Goal: Task Accomplishment & Management: Use online tool/utility

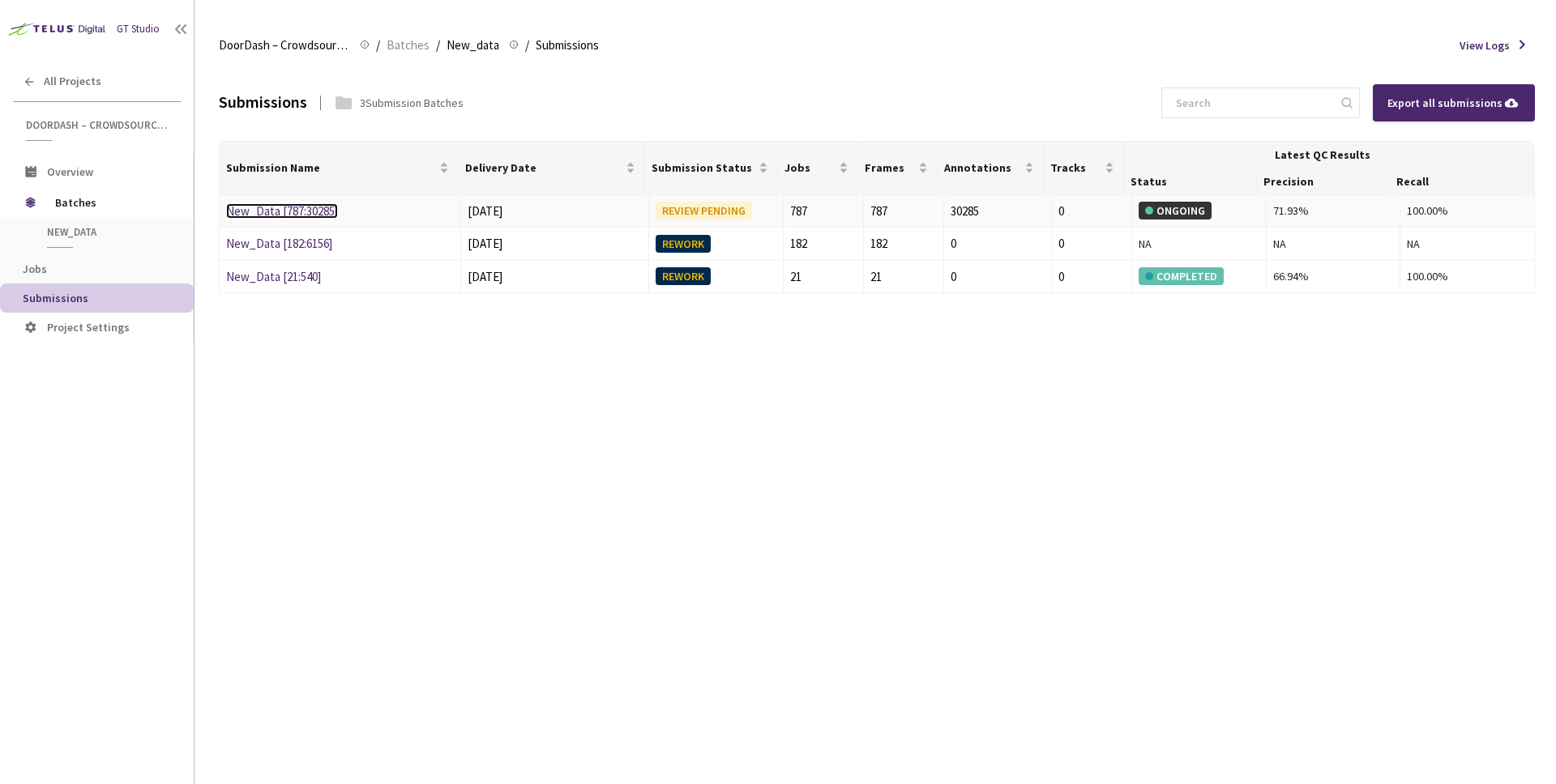
click at [303, 218] on link "New_Data [787:30285]" at bounding box center [282, 210] width 112 height 15
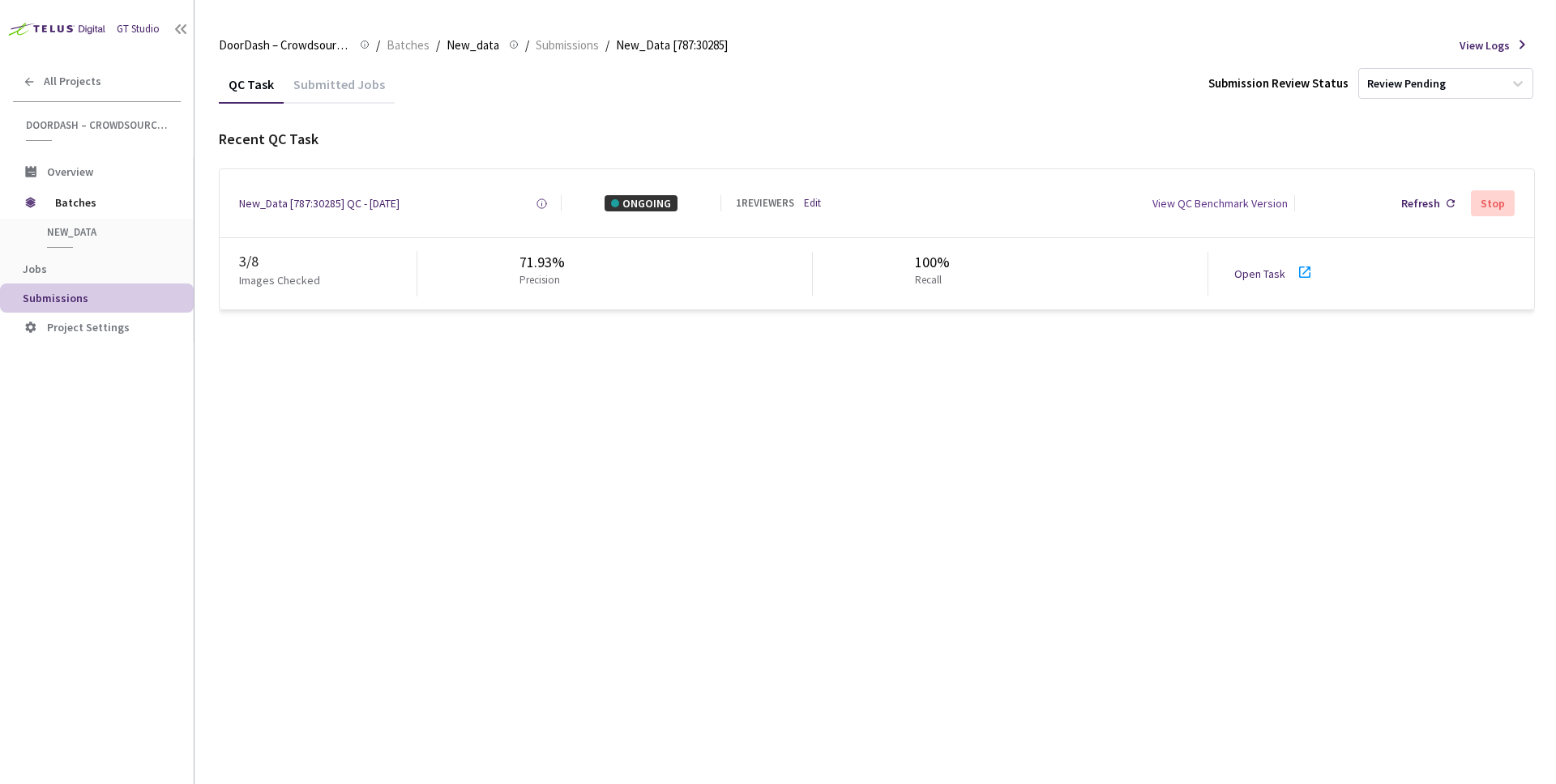
click at [1498, 204] on div "Stop" at bounding box center [1493, 203] width 25 height 13
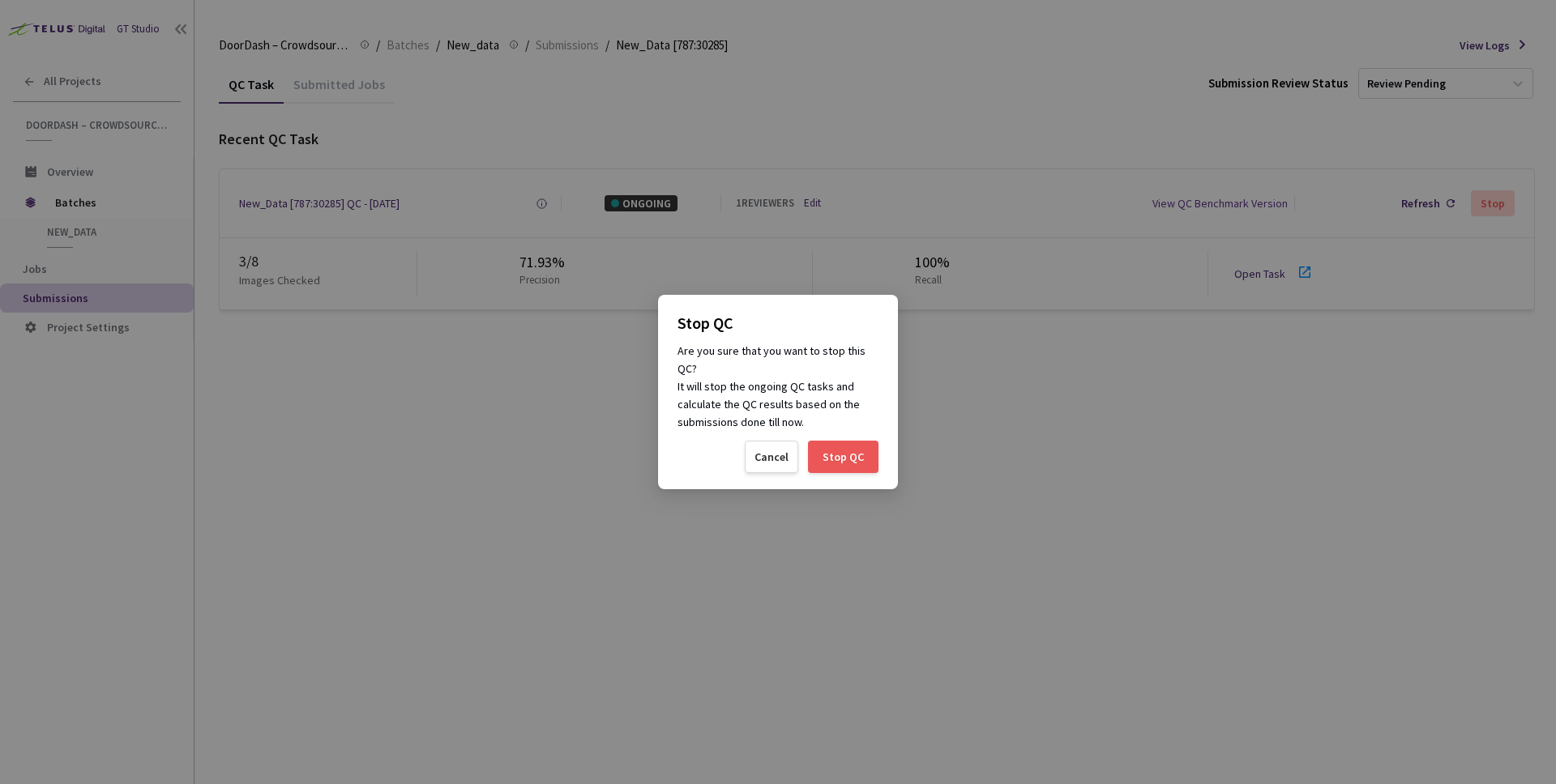
click at [830, 462] on div "Stop QC" at bounding box center [843, 457] width 41 height 13
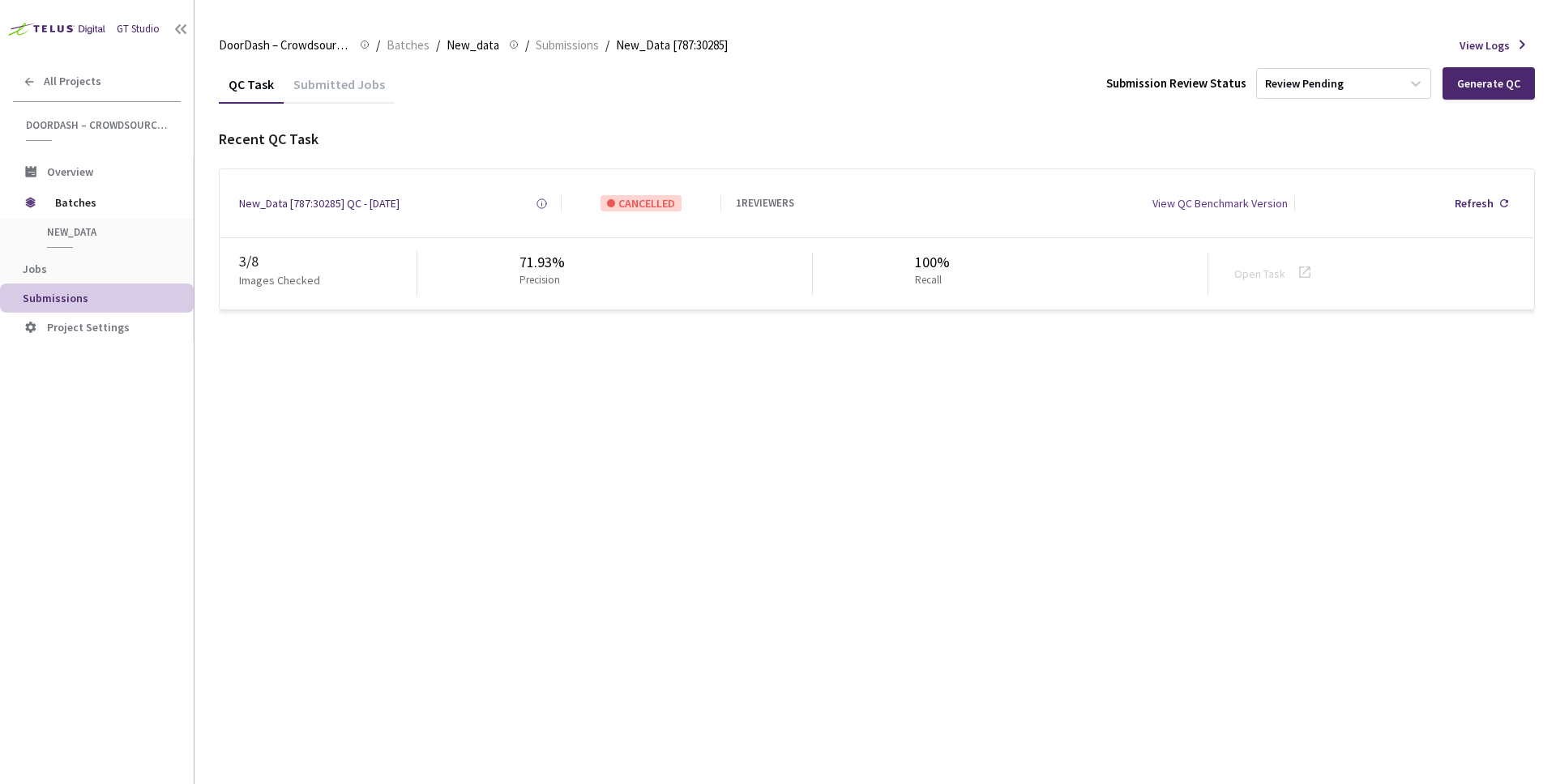
click at [1047, 421] on div "QC Task Submitted Jobs Submission Review Status Review Pending Generate QC Rece…" at bounding box center [877, 425] width 1316 height 720
click at [1262, 207] on div "View QC Benchmark Version" at bounding box center [1220, 203] width 136 height 16
click at [353, 211] on div "New_Data [787:30285] QC - [DATE] Created at [DATE] 12:48 PM PDT Created by Samp…" at bounding box center [877, 202] width 1314 height 68
click at [353, 209] on div "New_Data [787:30285] QC - [DATE]" at bounding box center [319, 203] width 160 height 16
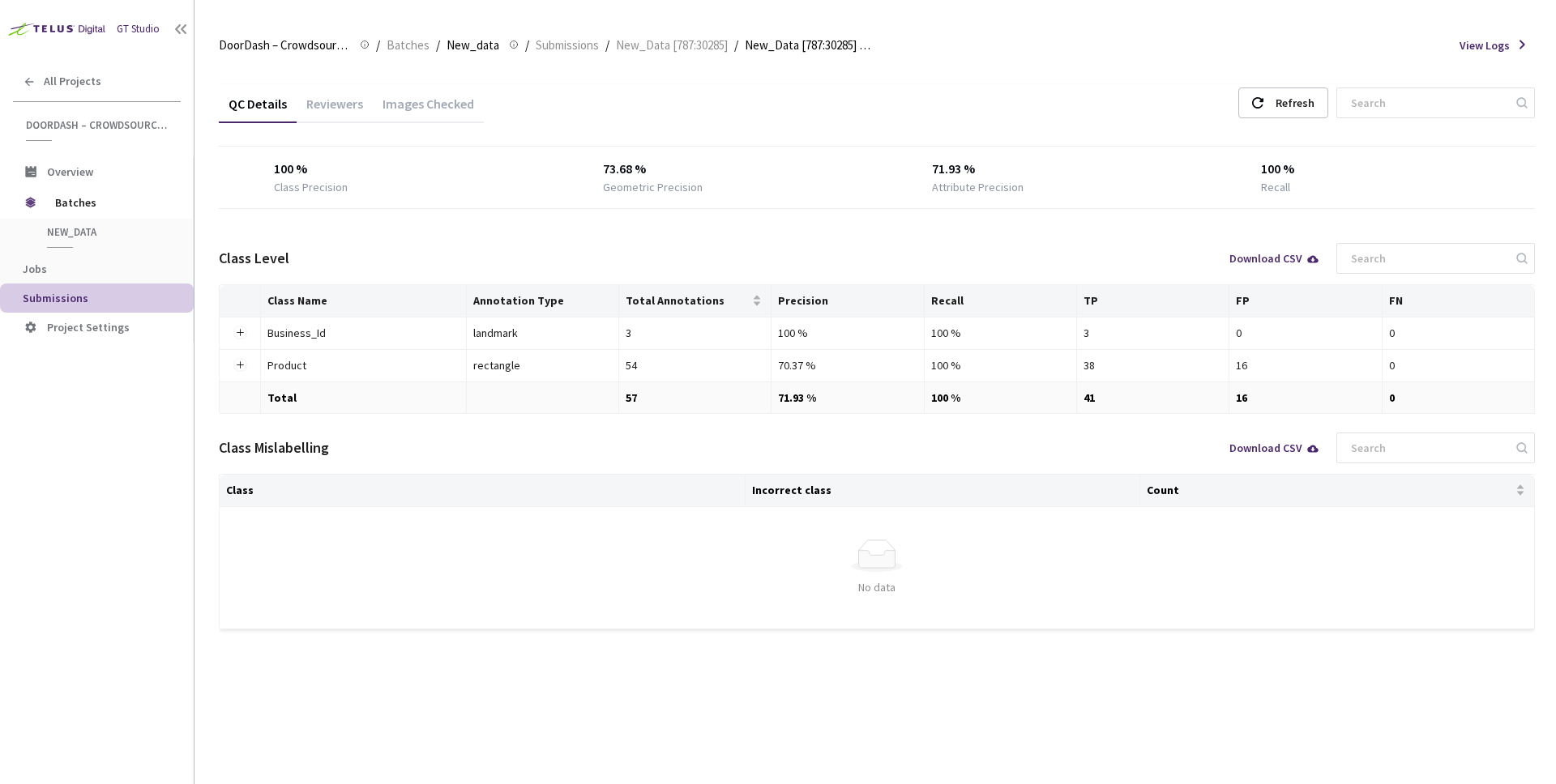
click at [427, 107] on div "Images Checked" at bounding box center [429, 109] width 111 height 27
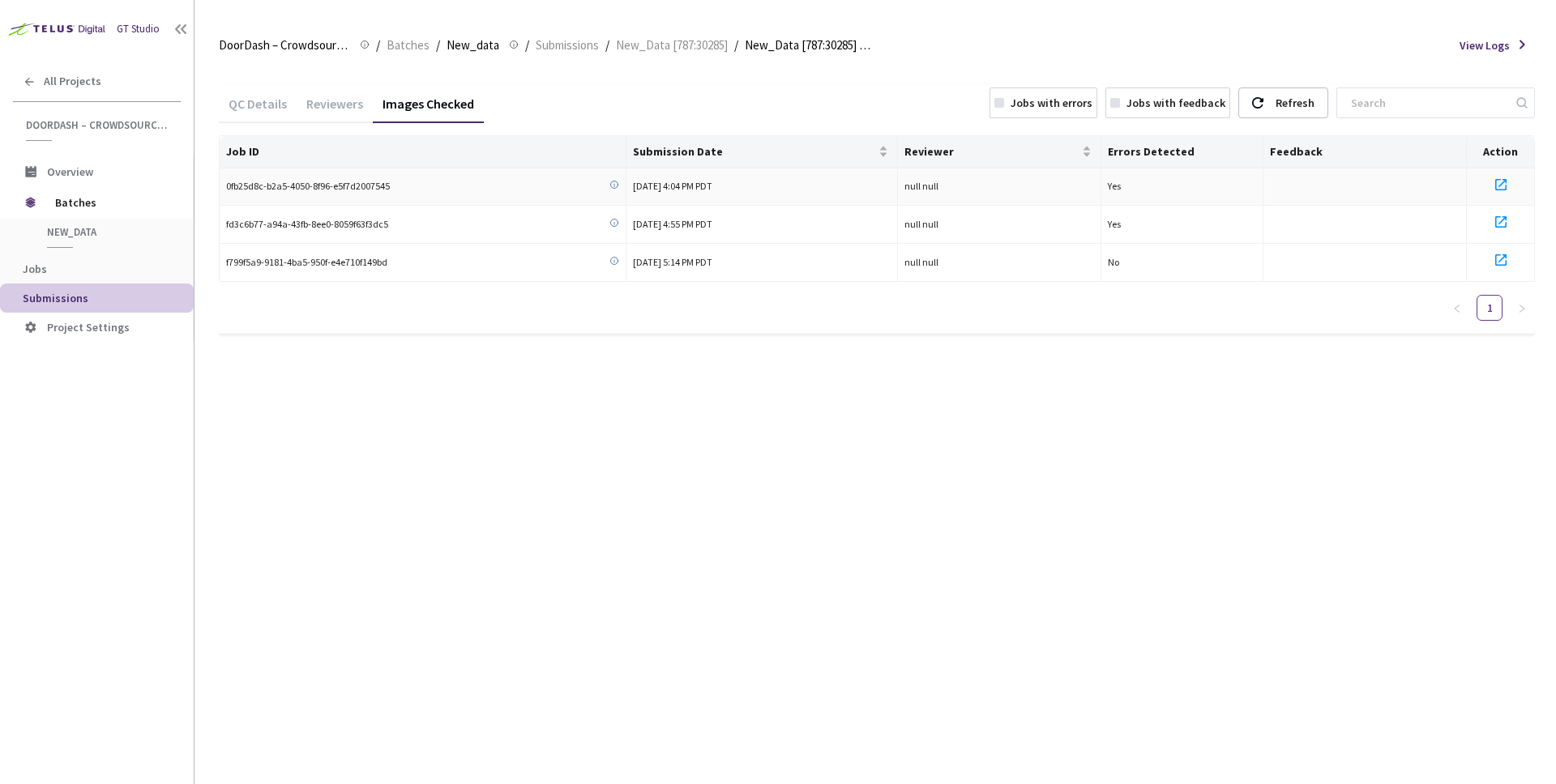
click at [1500, 187] on icon at bounding box center [1501, 185] width 19 height 19
click at [312, 99] on div "Reviewers" at bounding box center [334, 109] width 77 height 27
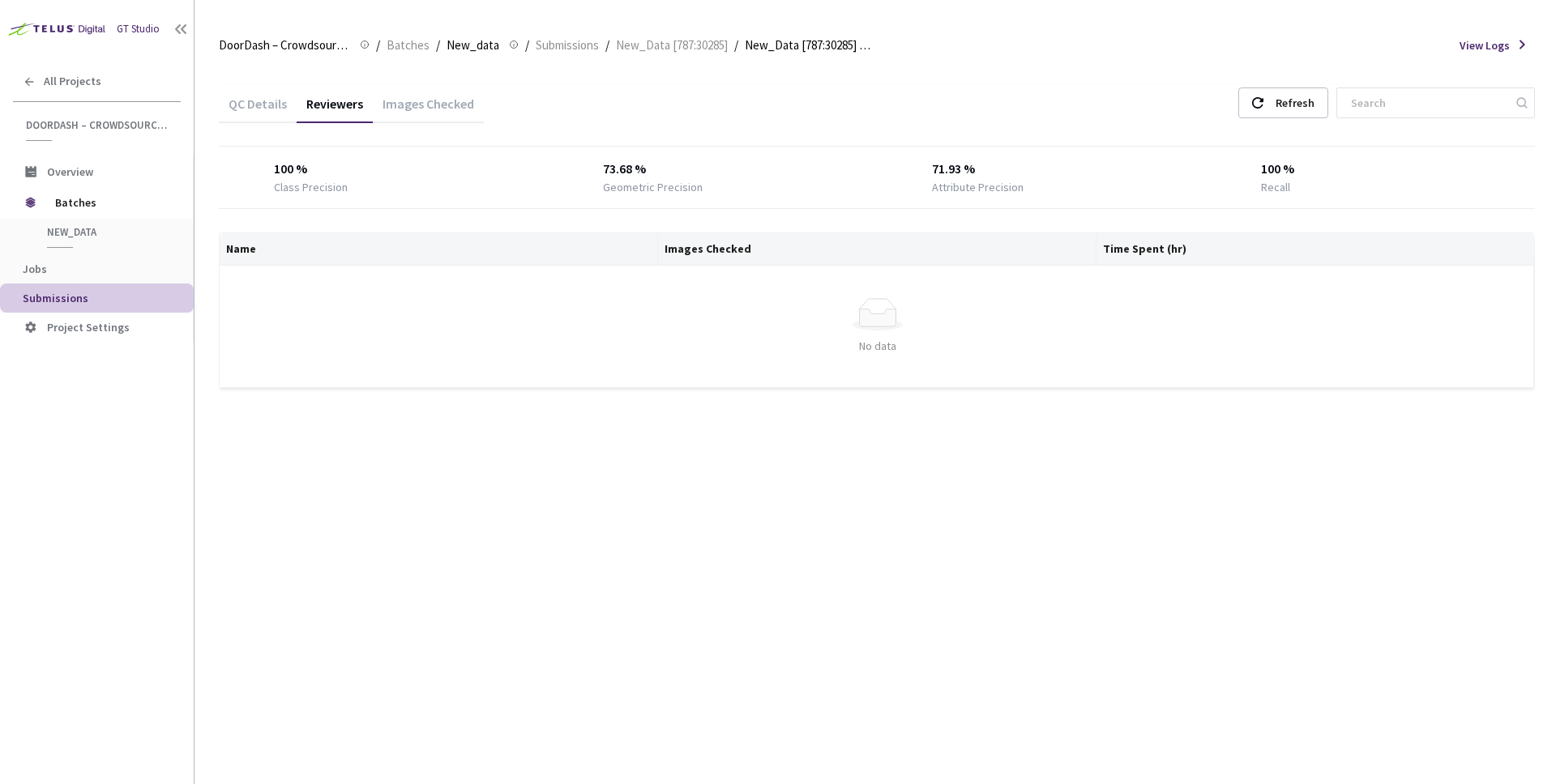
click at [253, 106] on div "QC Details" at bounding box center [258, 109] width 77 height 27
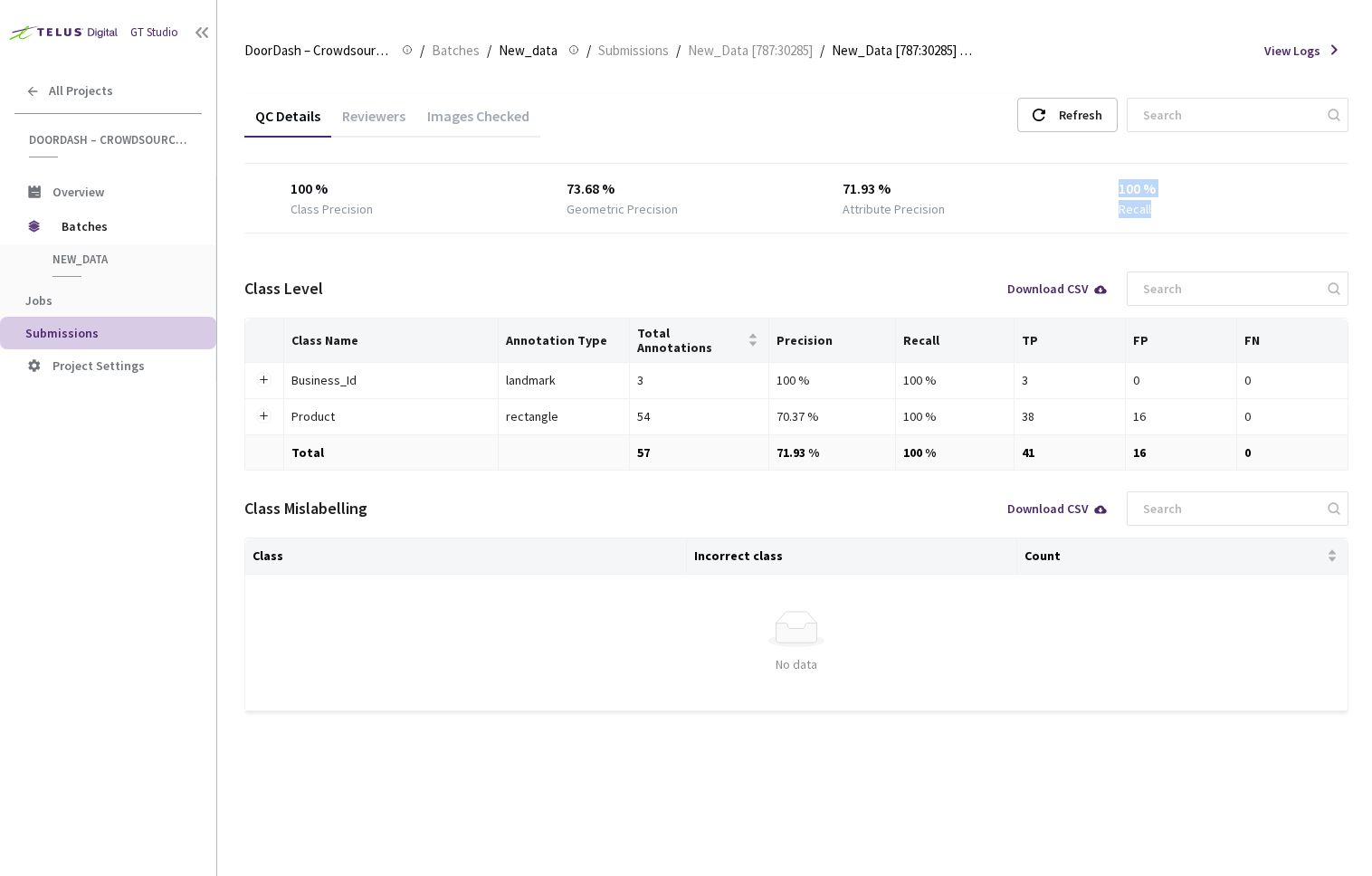
drag, startPoint x: 1096, startPoint y: 181, endPoint x: 1158, endPoint y: 211, distance: 68.9
click at [1156, 211] on div "100 % Class Precision 73.68 % Geometric Precision 71.93 % Attribute Precision 1…" at bounding box center [796, 198] width 1104 height 40
click at [1159, 211] on div "Recall" at bounding box center [1210, 208] width 184 height 18
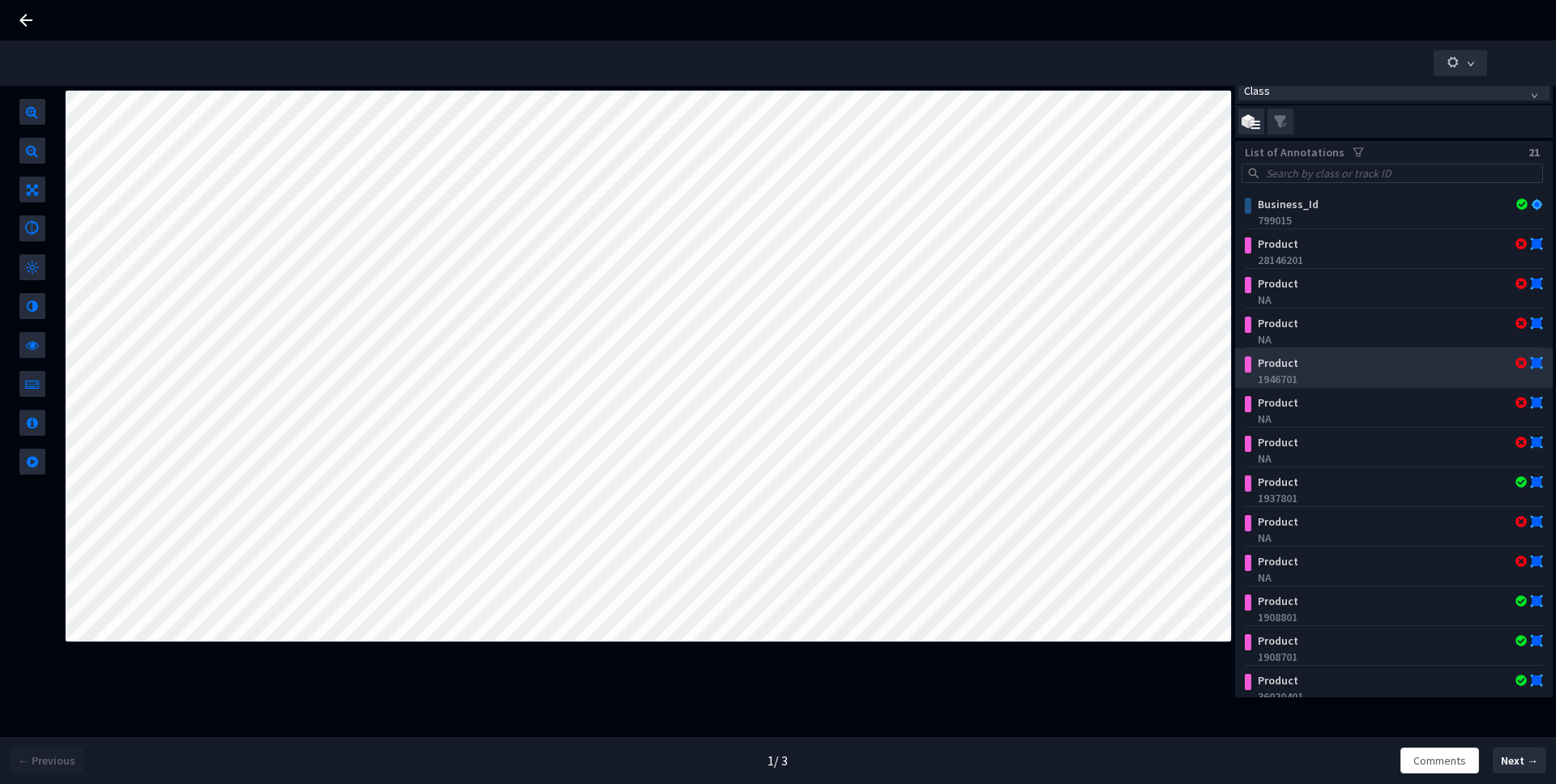
scroll to position [13, 0]
click at [1293, 372] on div "1946701" at bounding box center [1397, 377] width 279 height 16
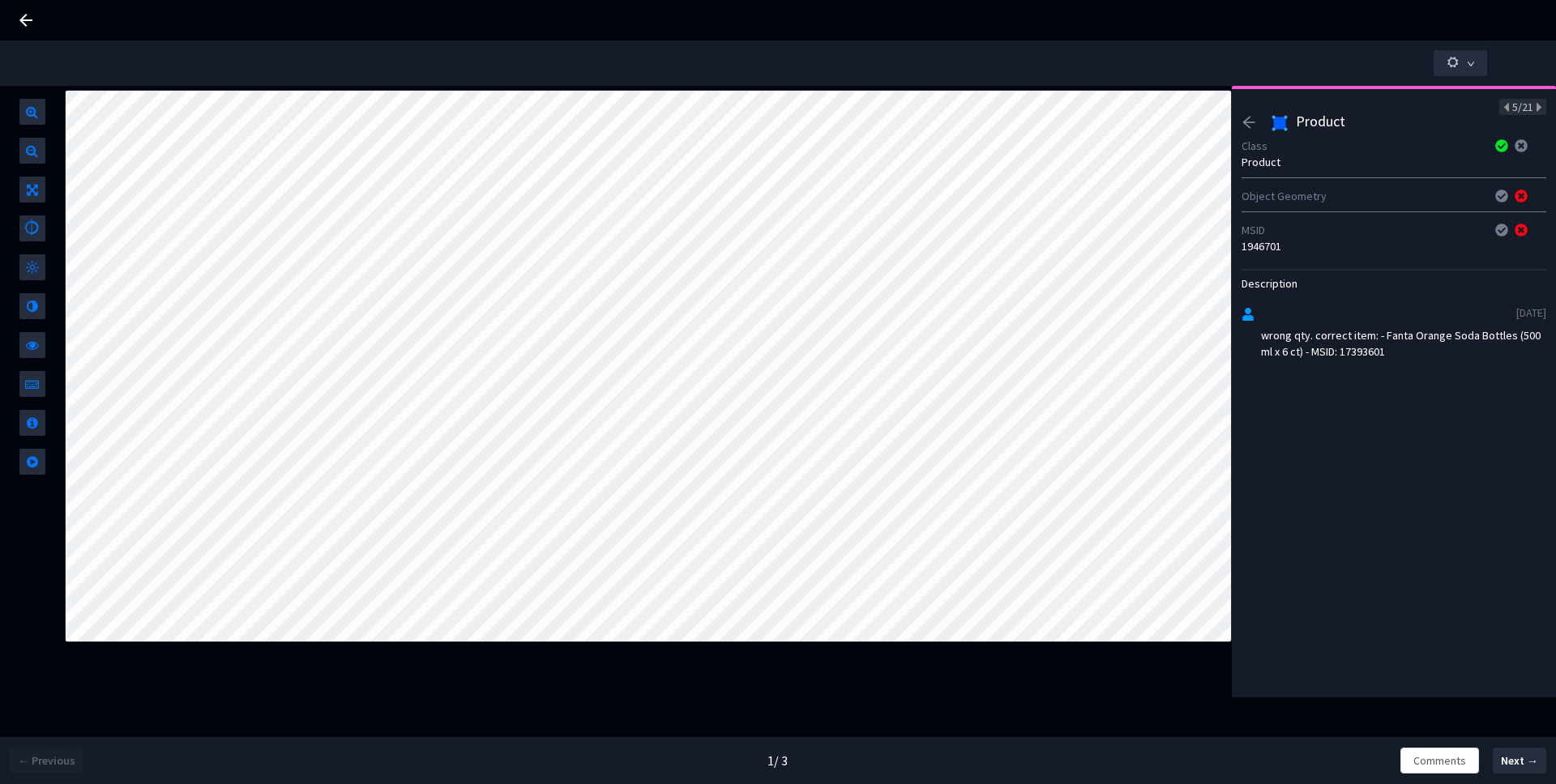
click at [1250, 122] on icon "arrow-left" at bounding box center [1249, 122] width 12 height 11
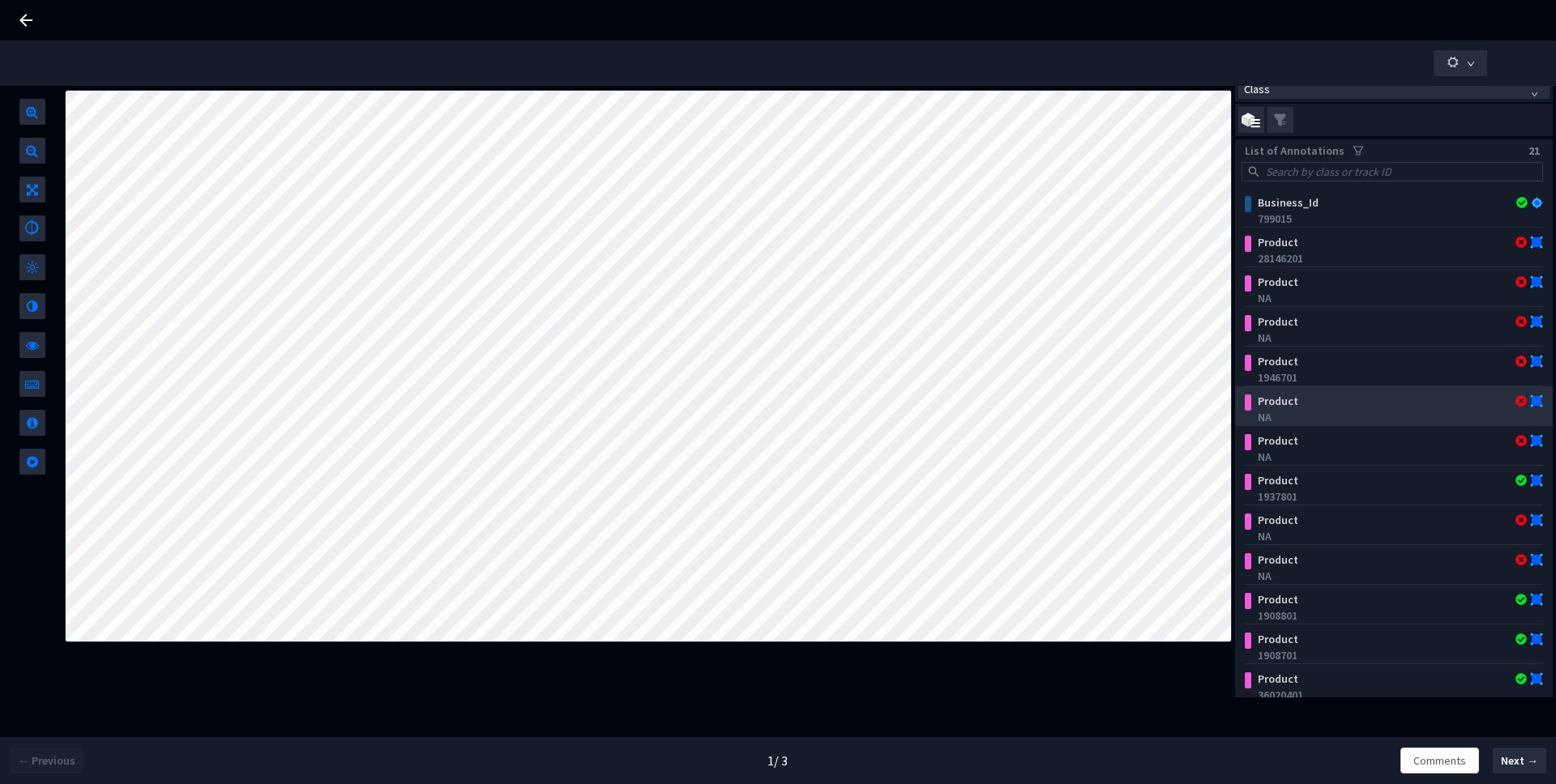
click at [1325, 413] on div "NA" at bounding box center [1397, 417] width 279 height 16
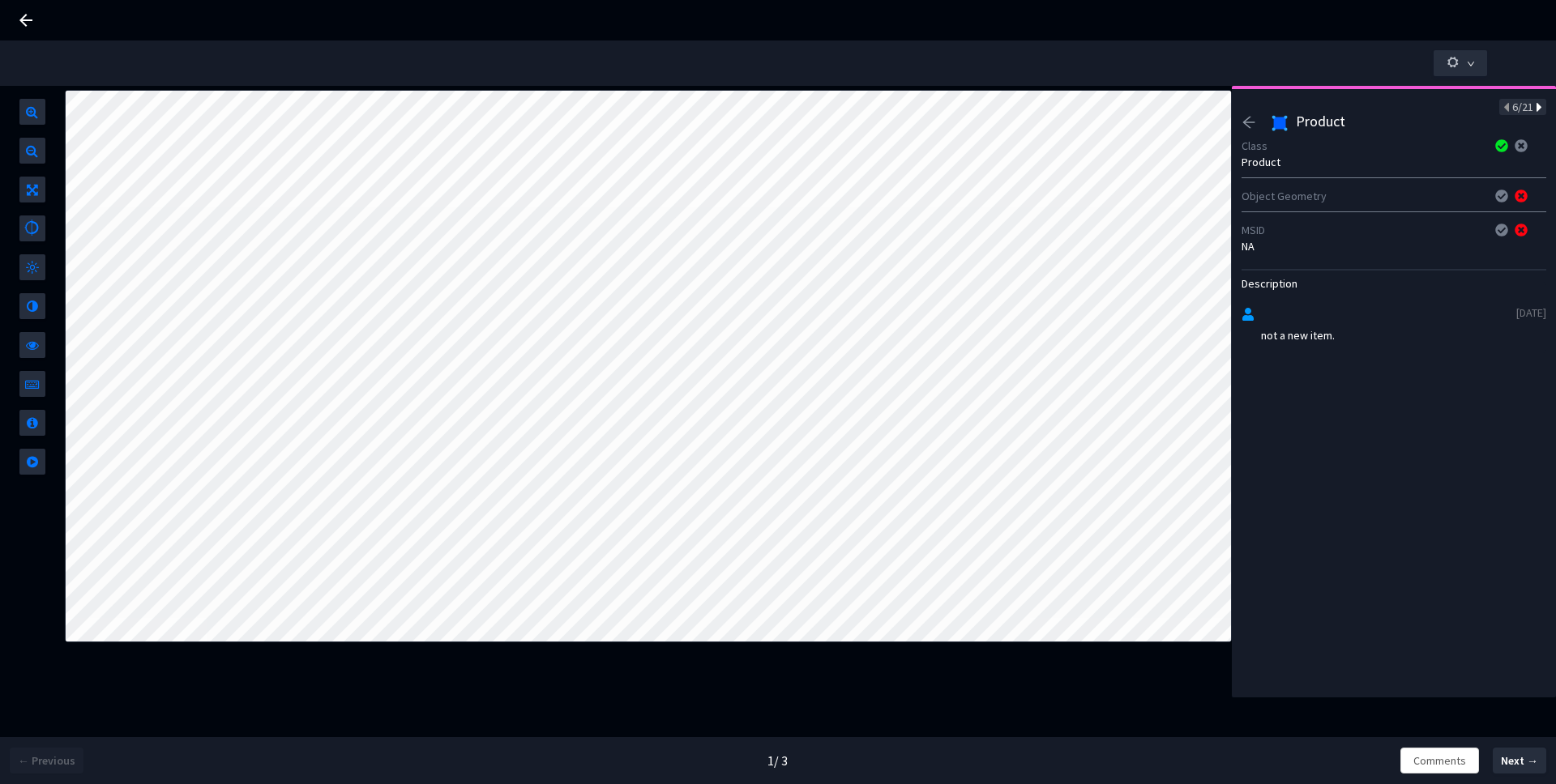
click at [1533, 107] on icon at bounding box center [1538, 107] width 9 height 11
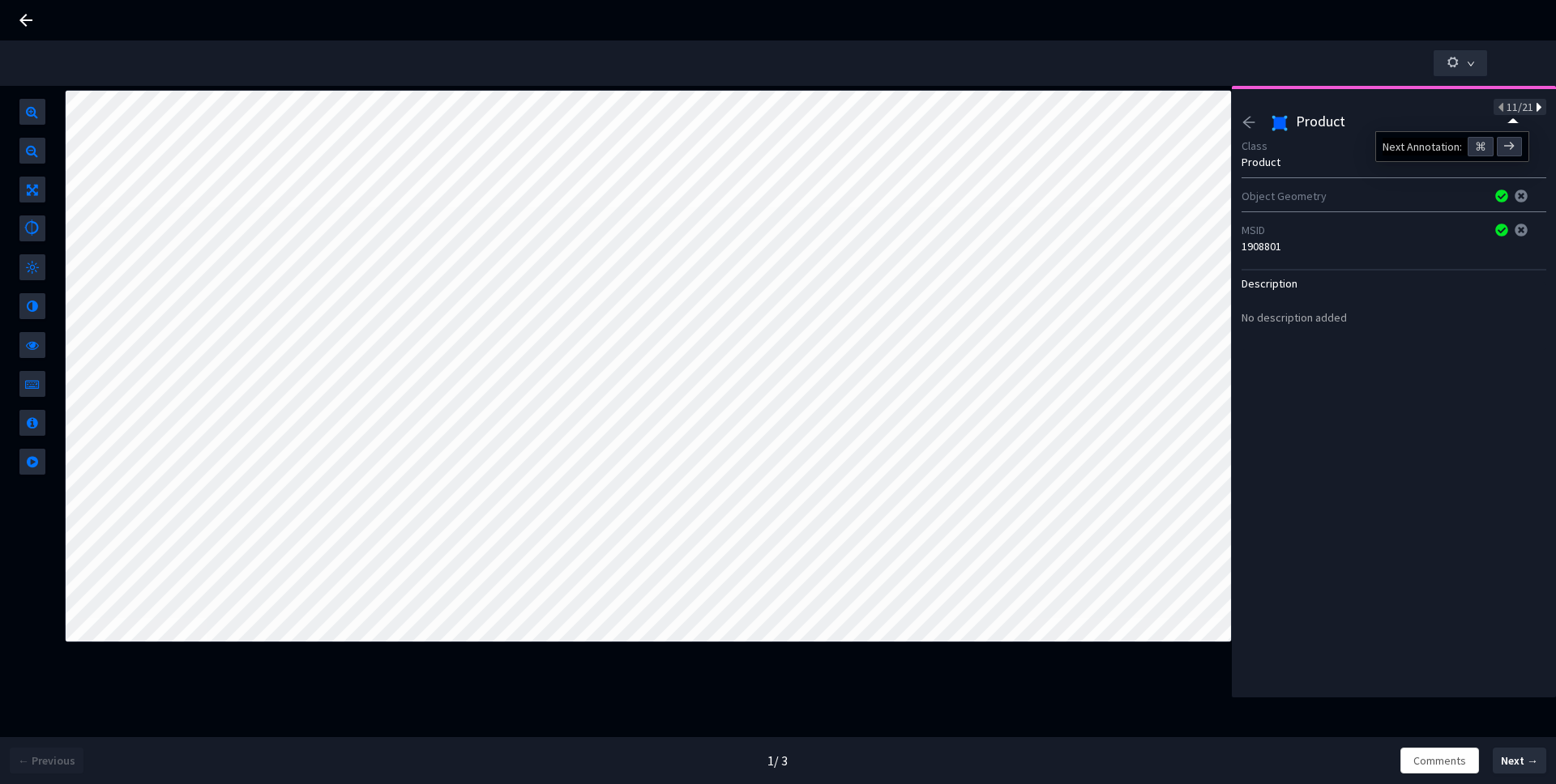
click at [1533, 107] on icon at bounding box center [1538, 107] width 9 height 11
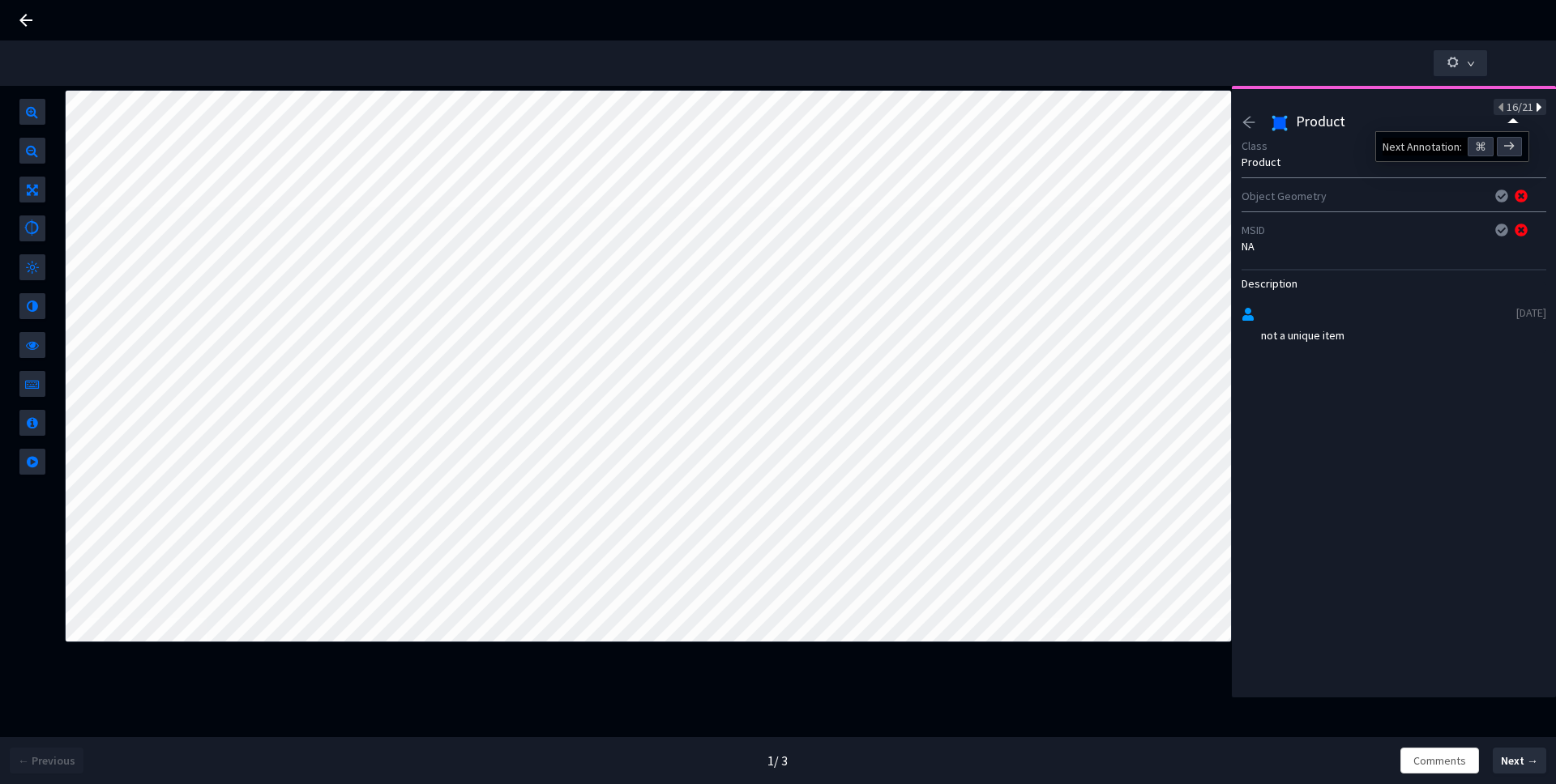
click at [1533, 107] on icon at bounding box center [1538, 107] width 9 height 11
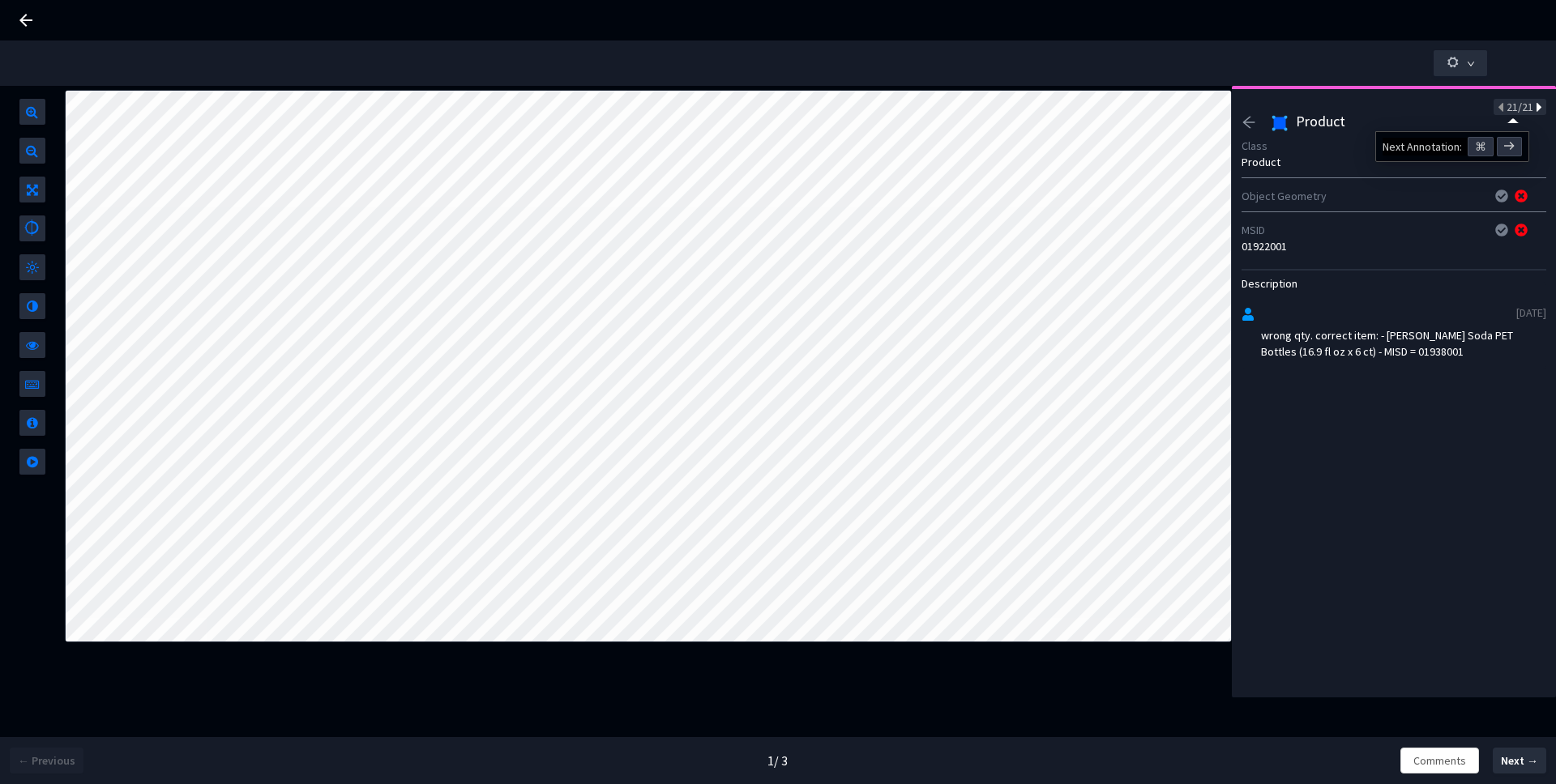
click at [1533, 107] on icon at bounding box center [1538, 107] width 9 height 11
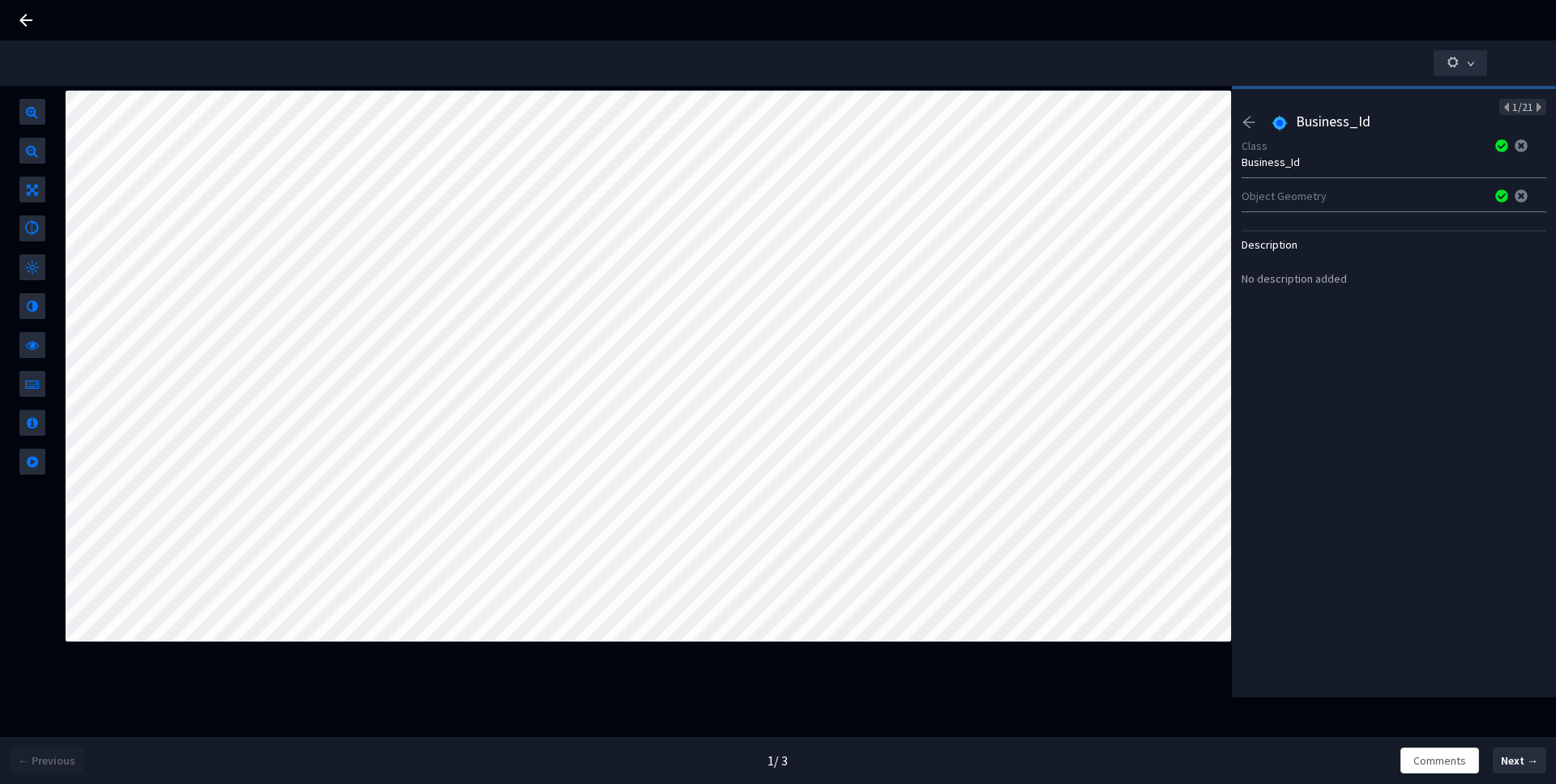
click at [1254, 124] on icon "arrow-left" at bounding box center [1249, 122] width 15 height 15
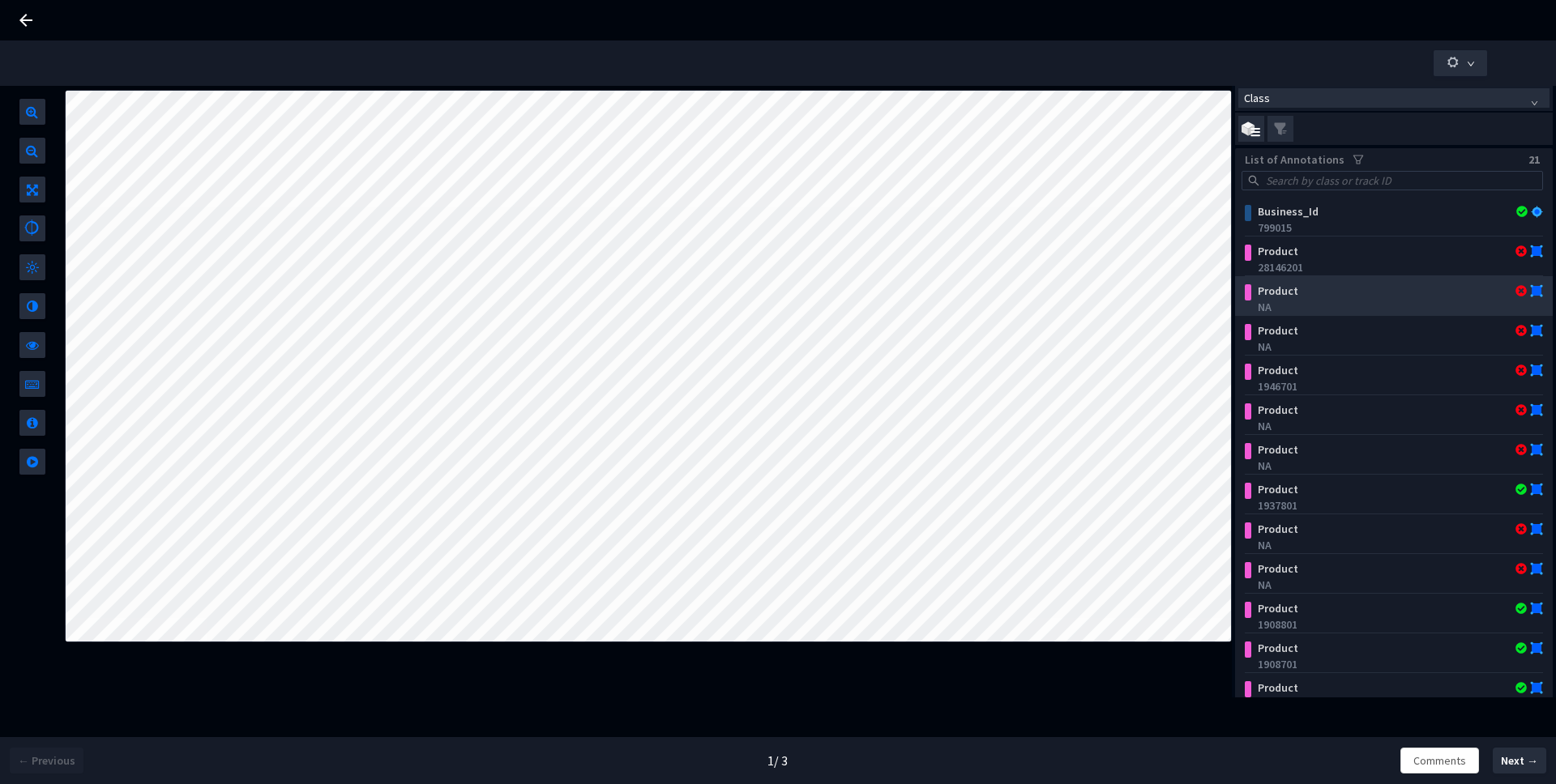
scroll to position [0, 0]
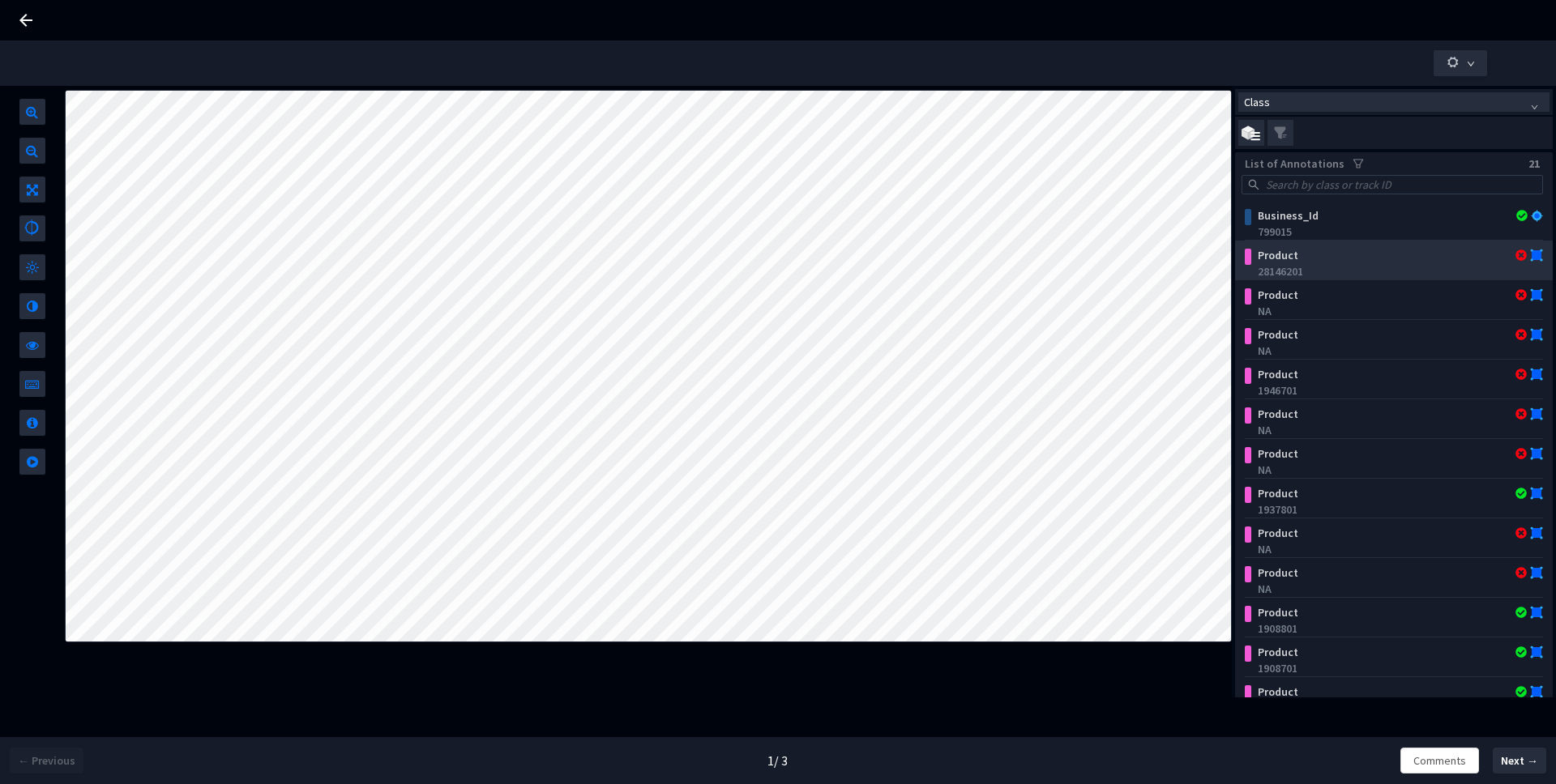
click at [1349, 251] on div "Product" at bounding box center [1368, 255] width 233 height 16
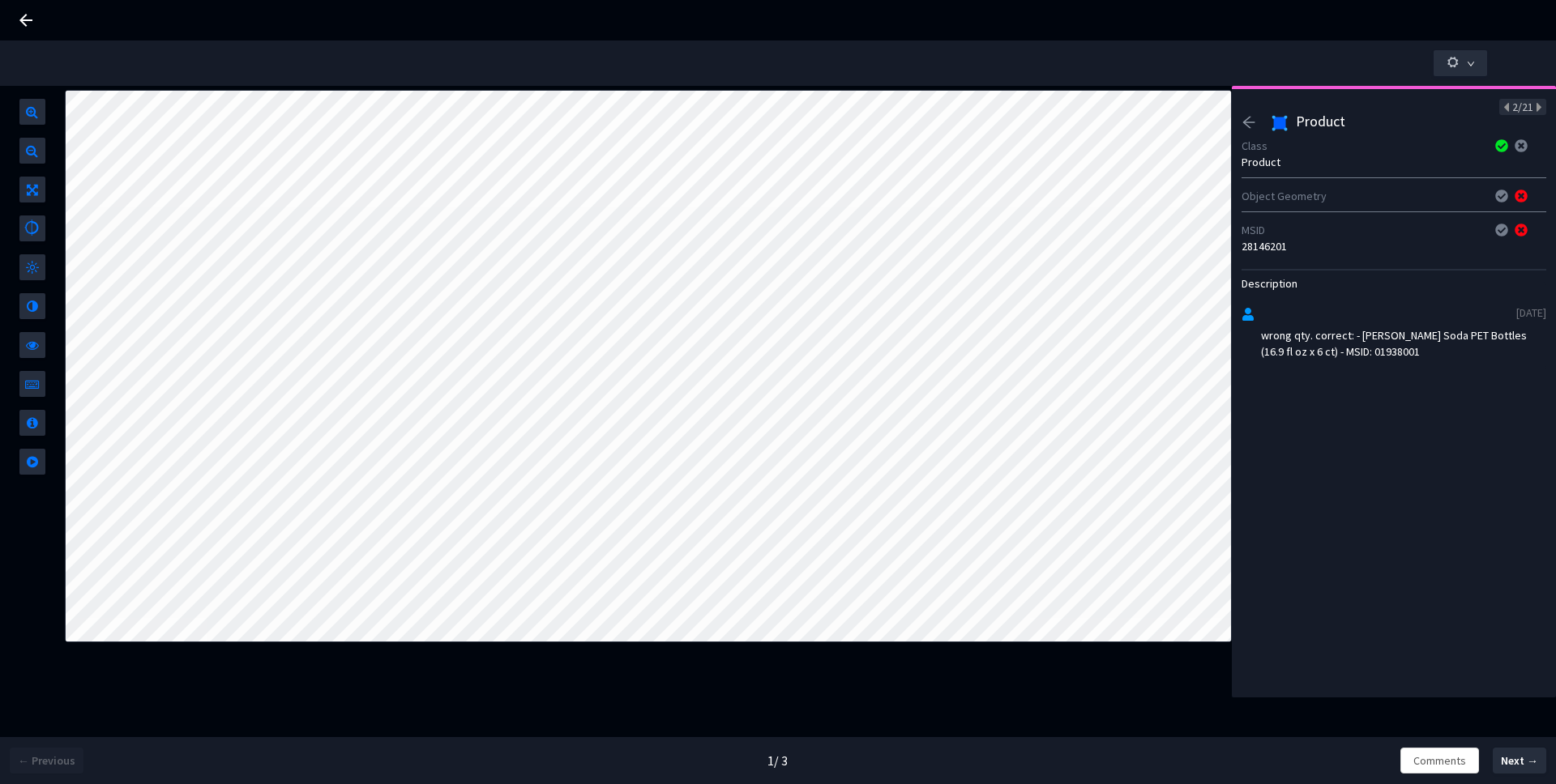
click at [1243, 128] on icon "arrow-left" at bounding box center [1249, 122] width 15 height 15
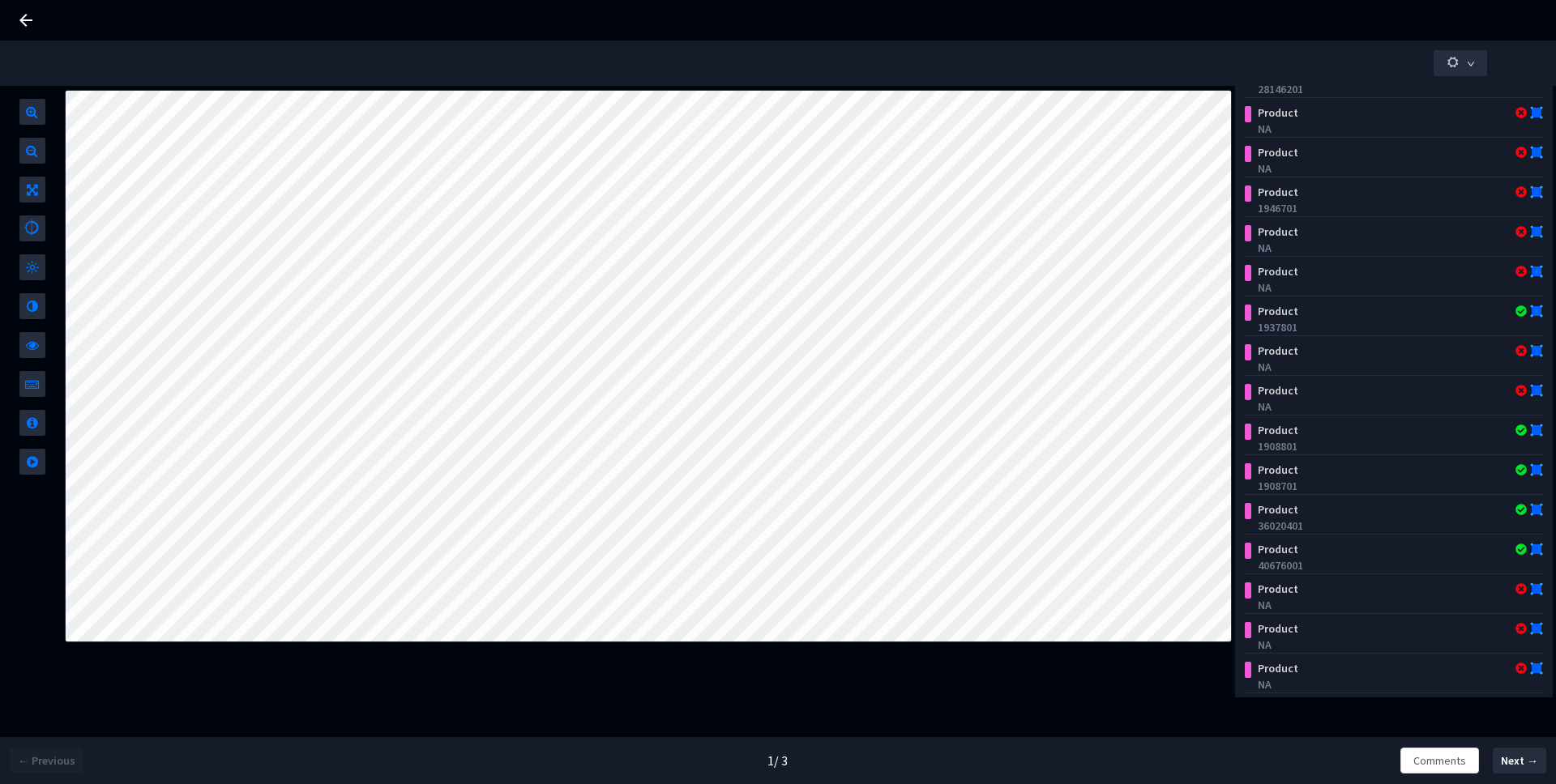
scroll to position [31, 0]
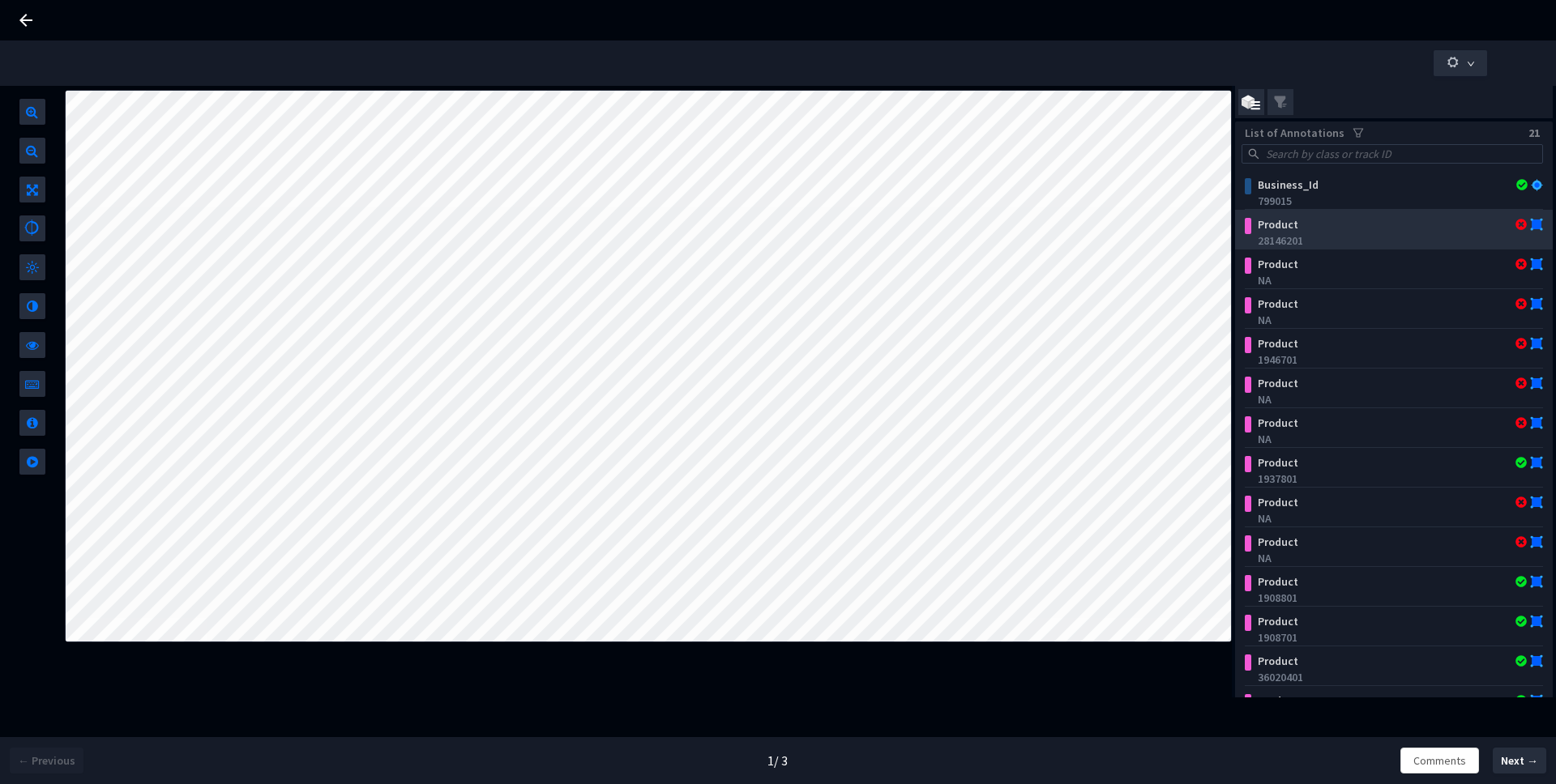
click at [1332, 239] on div "28146201" at bounding box center [1397, 240] width 279 height 16
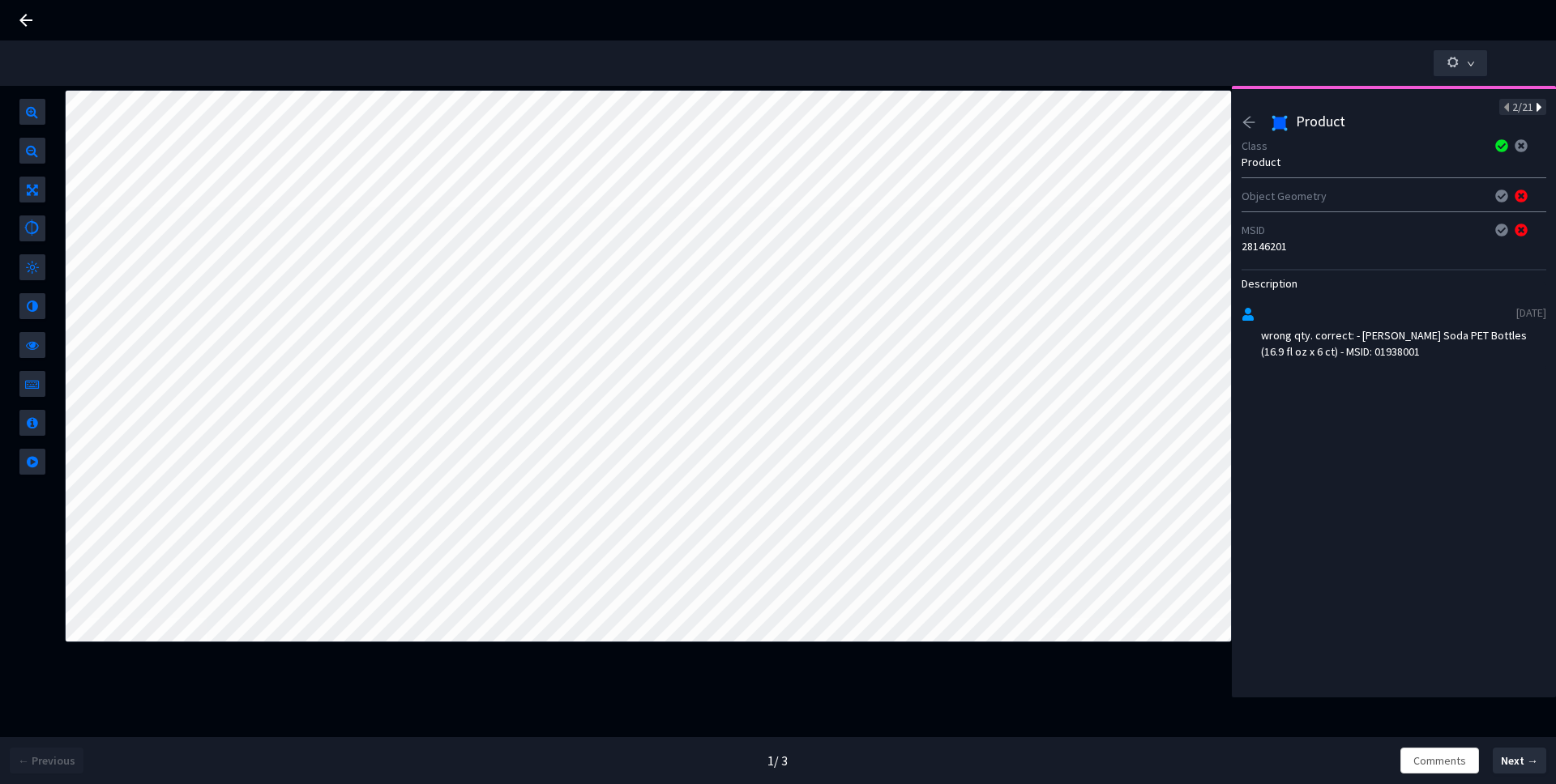
click at [1533, 106] on icon at bounding box center [1538, 107] width 9 height 11
click at [1503, 110] on icon at bounding box center [1508, 107] width 9 height 11
click at [1446, 269] on hr at bounding box center [1394, 270] width 305 height 2
click at [1440, 313] on div "No description added" at bounding box center [1394, 317] width 305 height 26
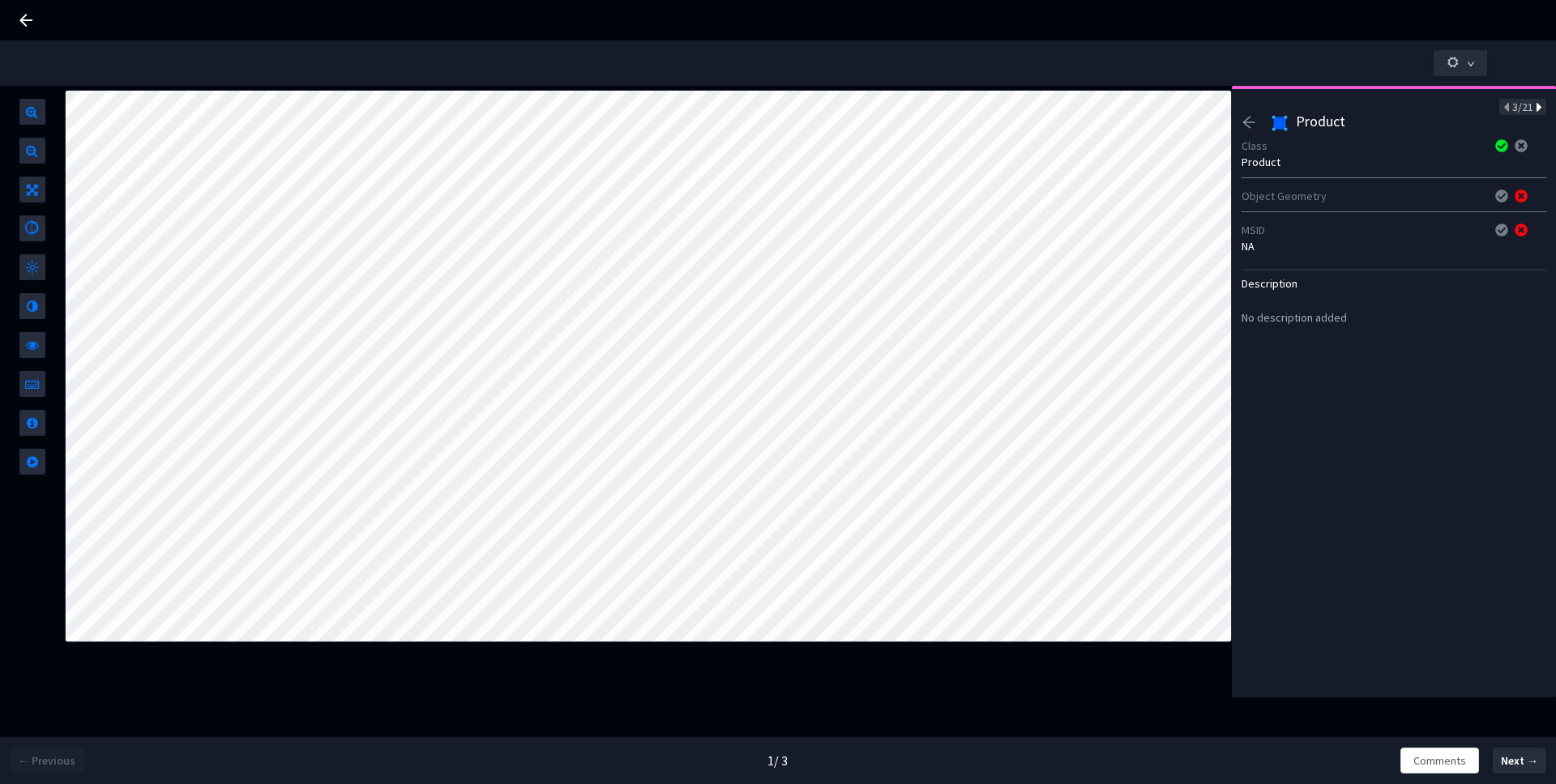
click at [1533, 104] on icon at bounding box center [1538, 107] width 9 height 11
click at [1533, 109] on icon at bounding box center [1538, 107] width 9 height 11
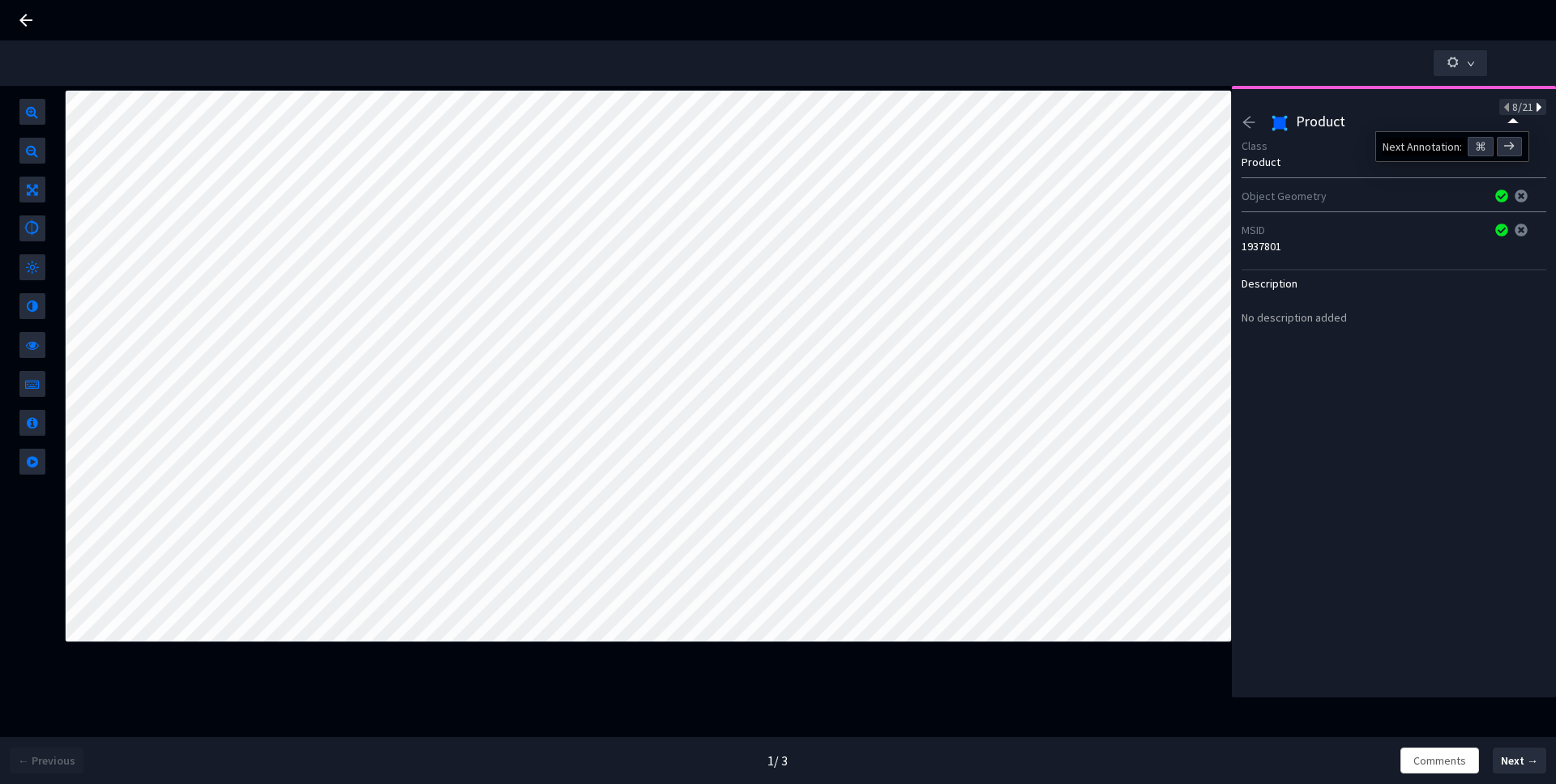
click at [1533, 109] on icon at bounding box center [1538, 107] width 9 height 11
click at [1533, 108] on icon at bounding box center [1538, 107] width 9 height 11
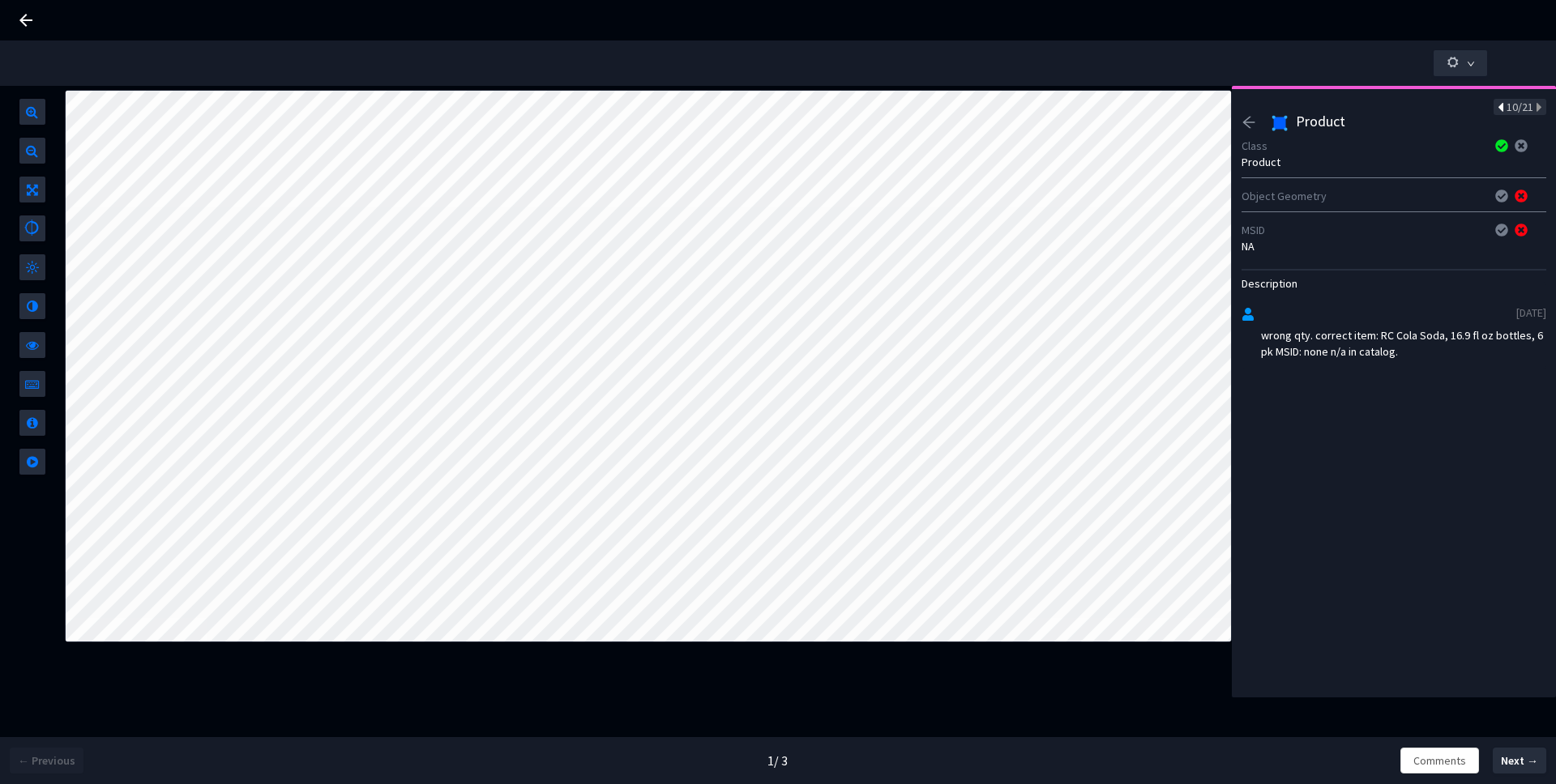
click at [1497, 111] on icon at bounding box center [1501, 107] width 9 height 11
click at [1533, 106] on icon at bounding box center [1538, 107] width 9 height 11
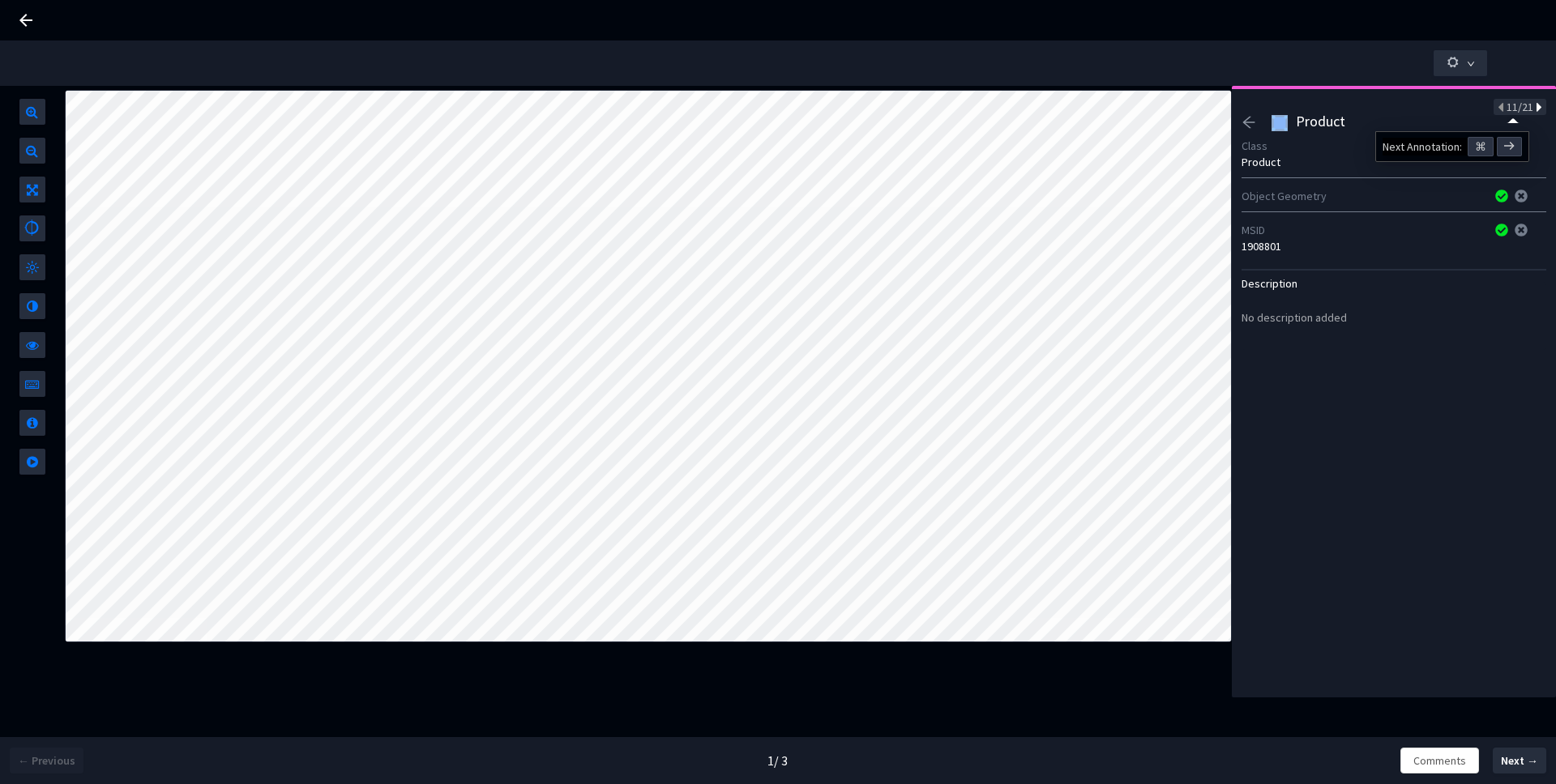
click at [1533, 106] on icon at bounding box center [1538, 107] width 9 height 11
click at [1507, 108] on span "15/21" at bounding box center [1520, 106] width 26 height 15
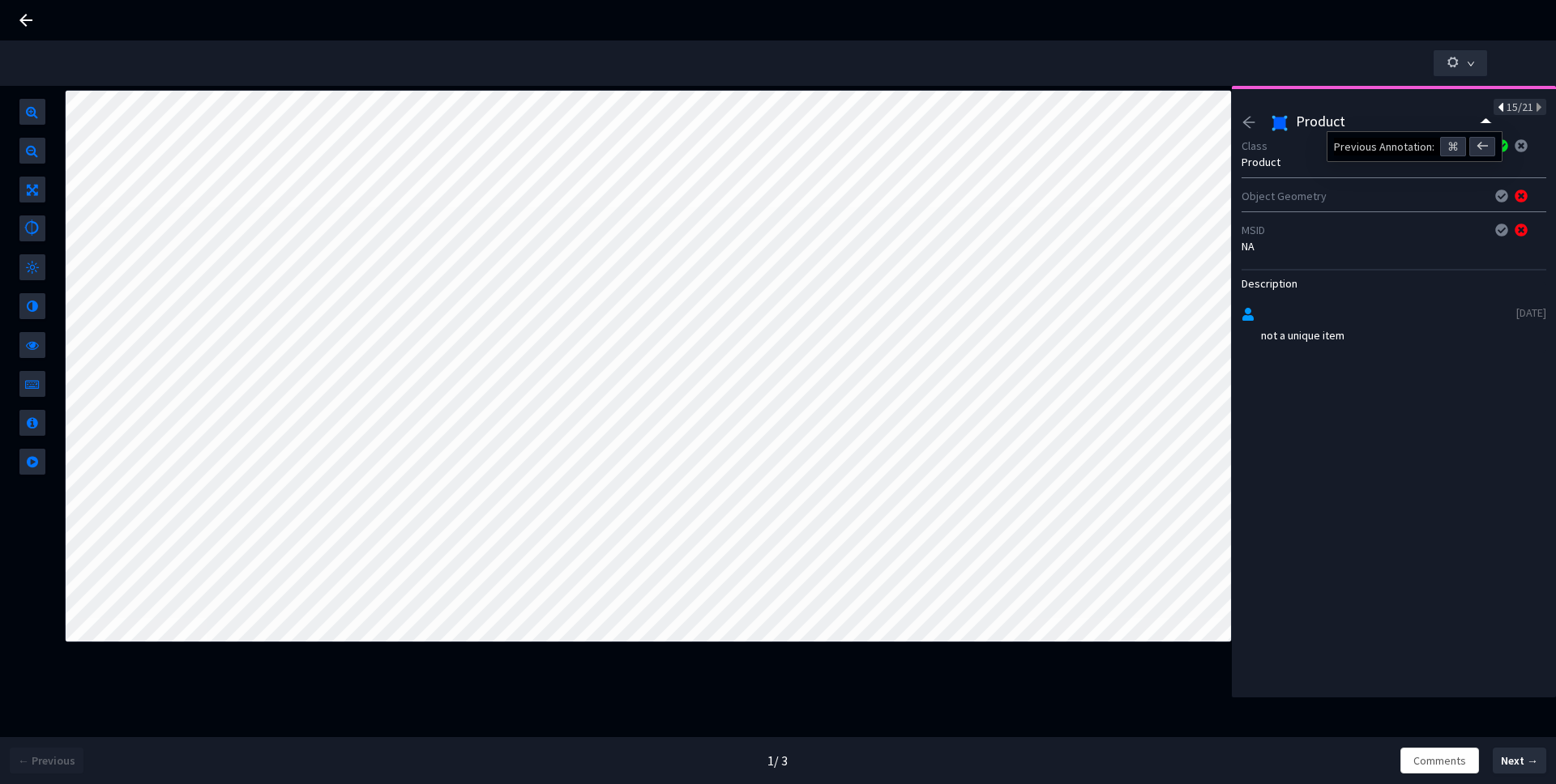
click at [1497, 107] on icon at bounding box center [1501, 107] width 9 height 11
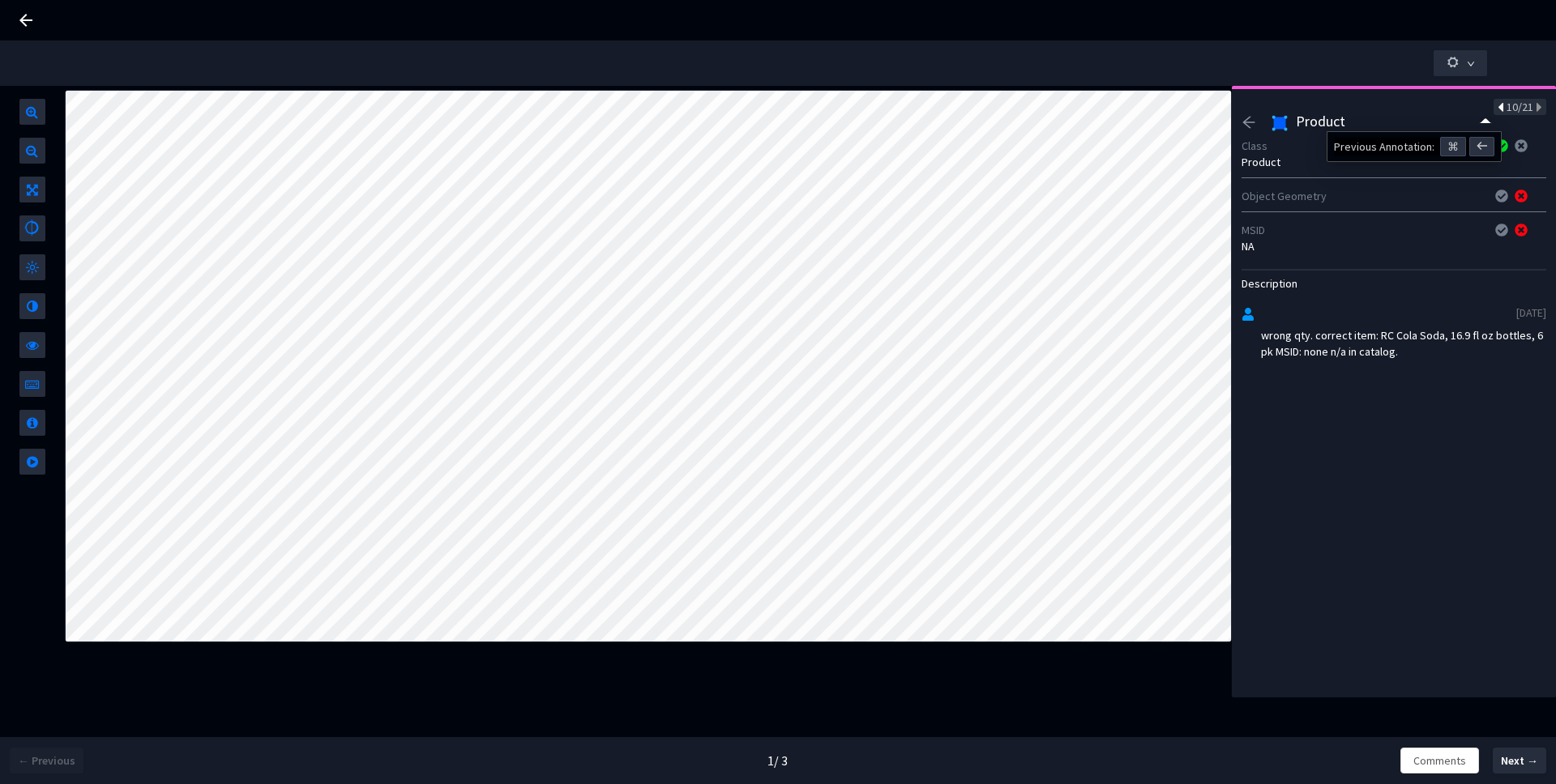
click at [1497, 107] on icon at bounding box center [1501, 107] width 9 height 11
click at [1252, 121] on icon "arrow-left" at bounding box center [1249, 122] width 12 height 11
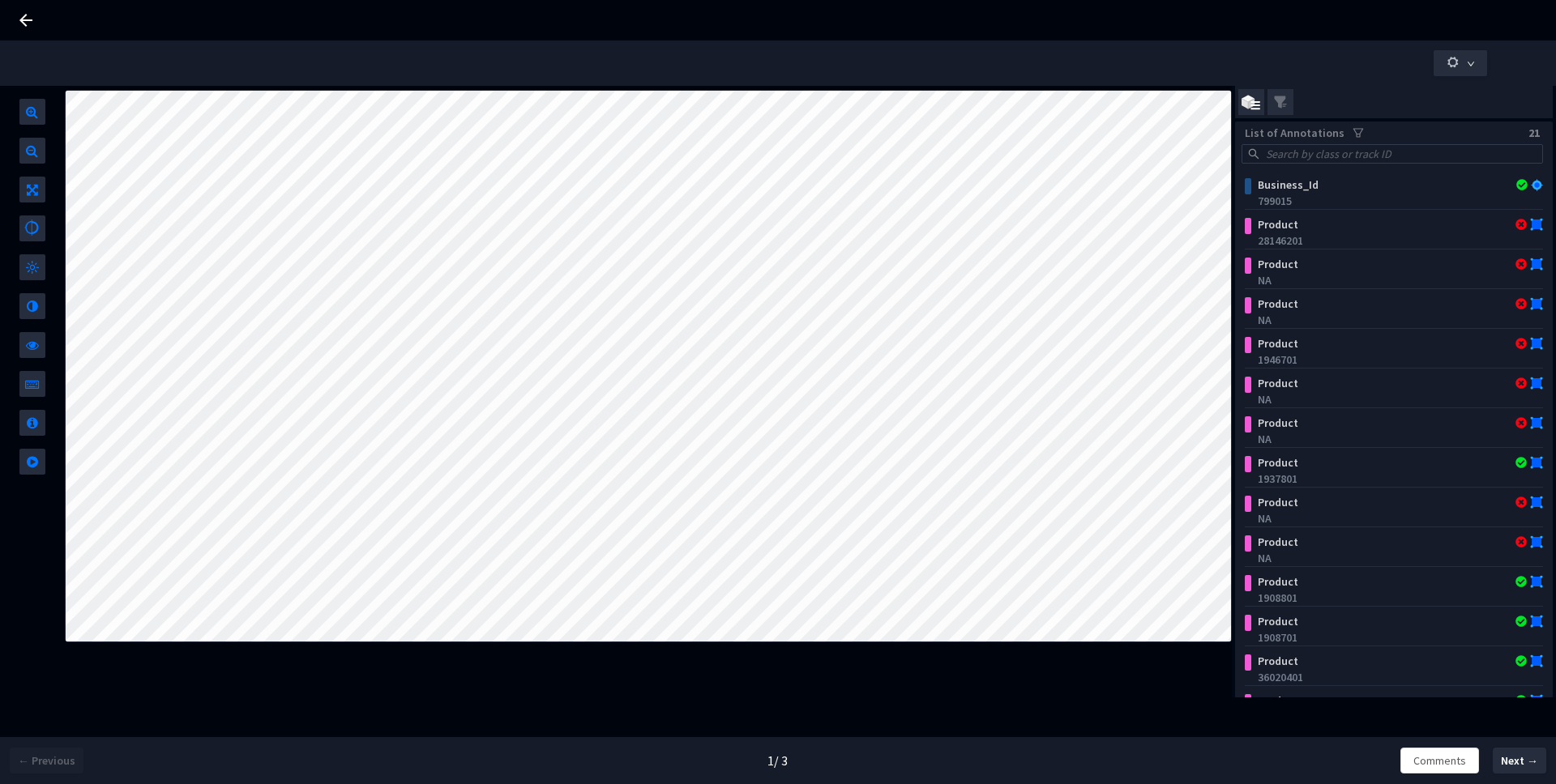
click at [1247, 122] on div "List of Annotations 21" at bounding box center [1393, 133] width 318 height 23
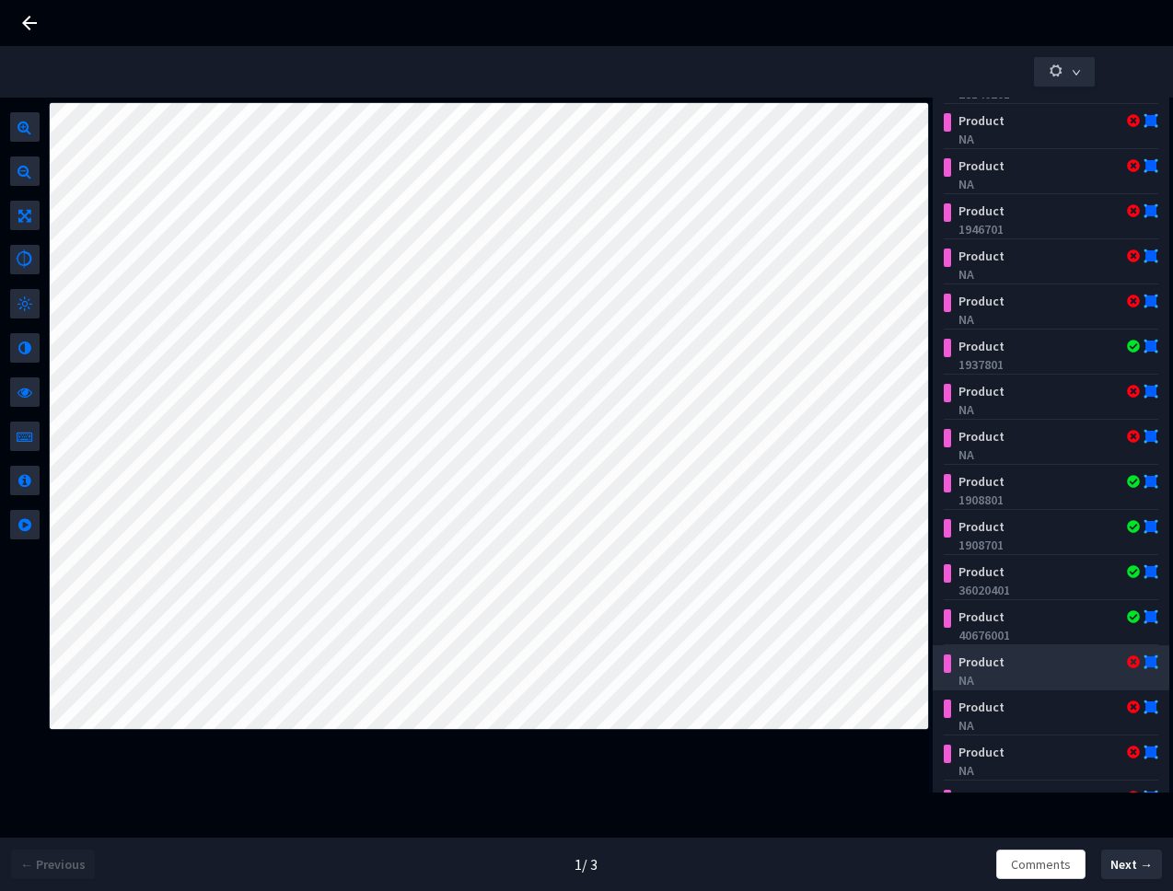
scroll to position [0, 0]
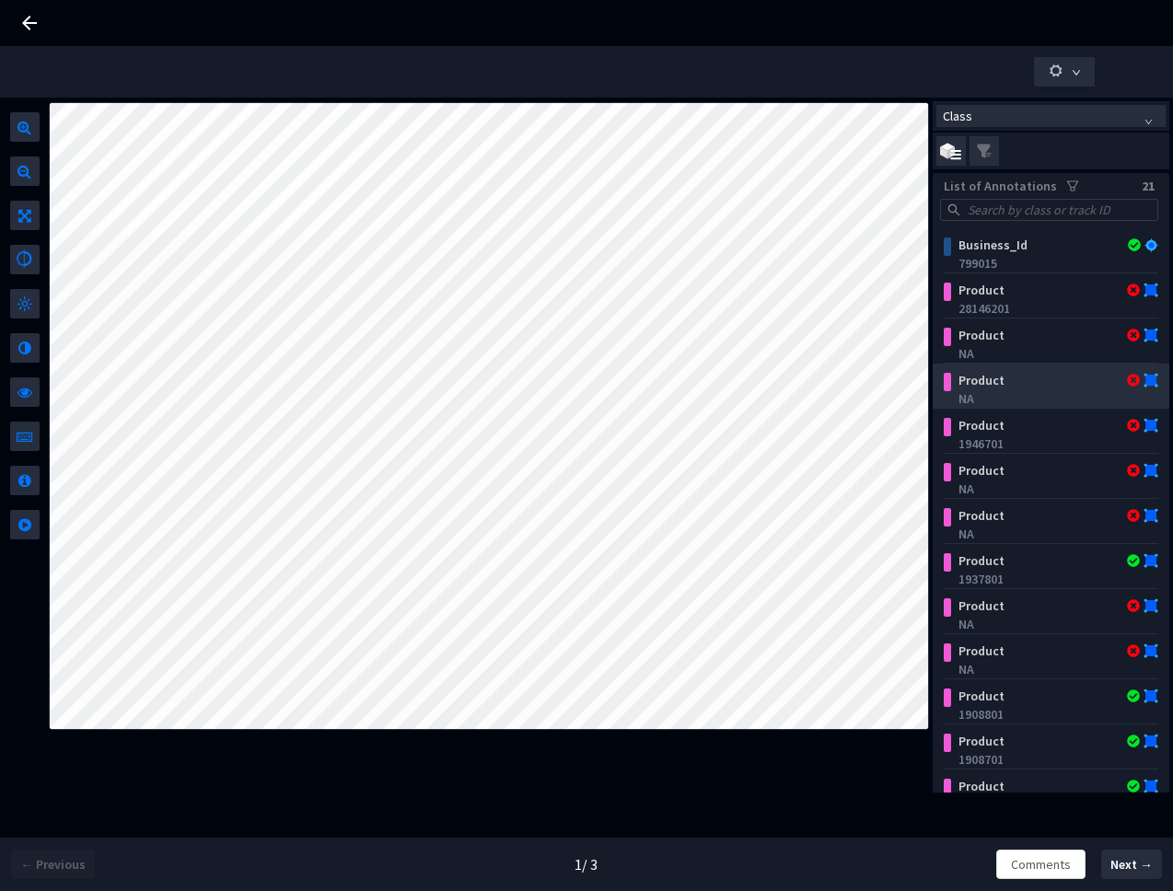
click at [991, 388] on div "Product" at bounding box center [1033, 380] width 167 height 18
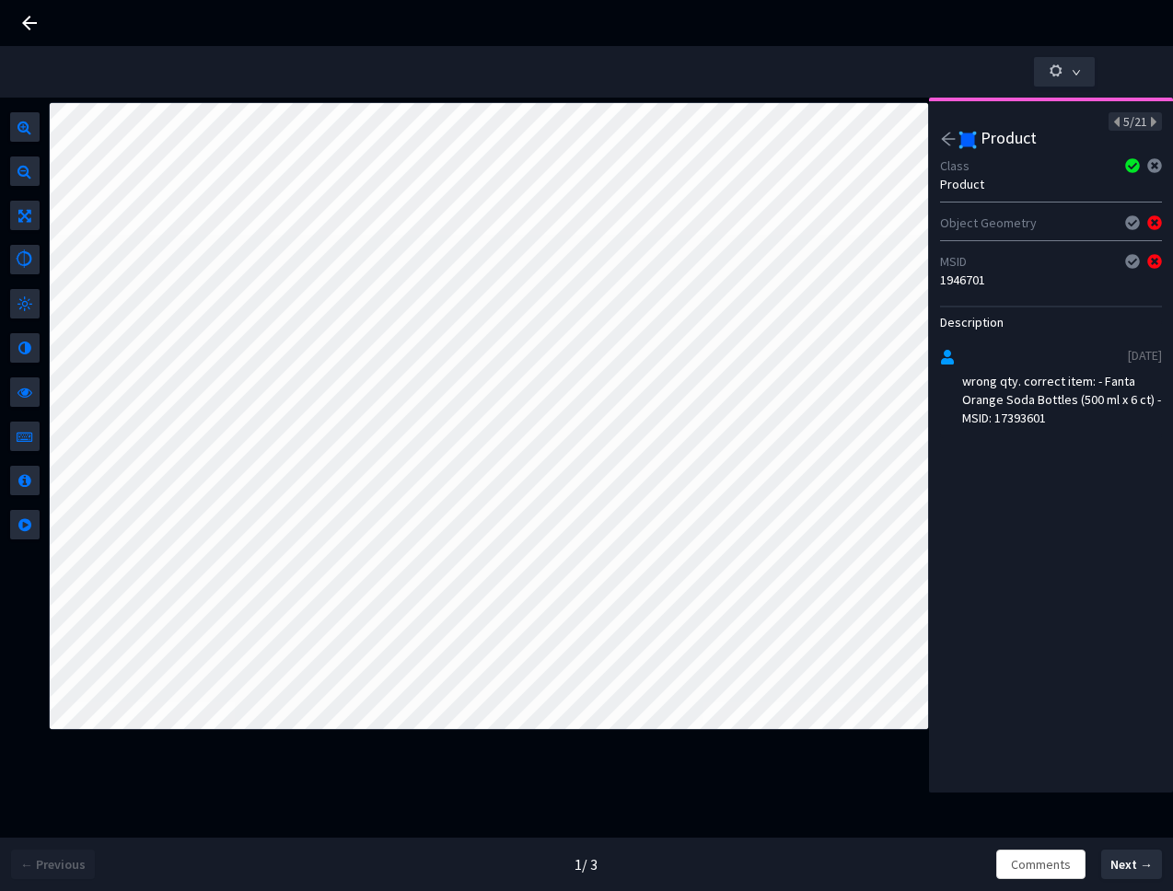
click at [935, 136] on div "5/21 Product Class Product Object Geometry MSID 1946701 Description 18/9/2025 w…" at bounding box center [1051, 445] width 244 height 695
click at [942, 138] on icon "arrow-left" at bounding box center [948, 139] width 14 height 13
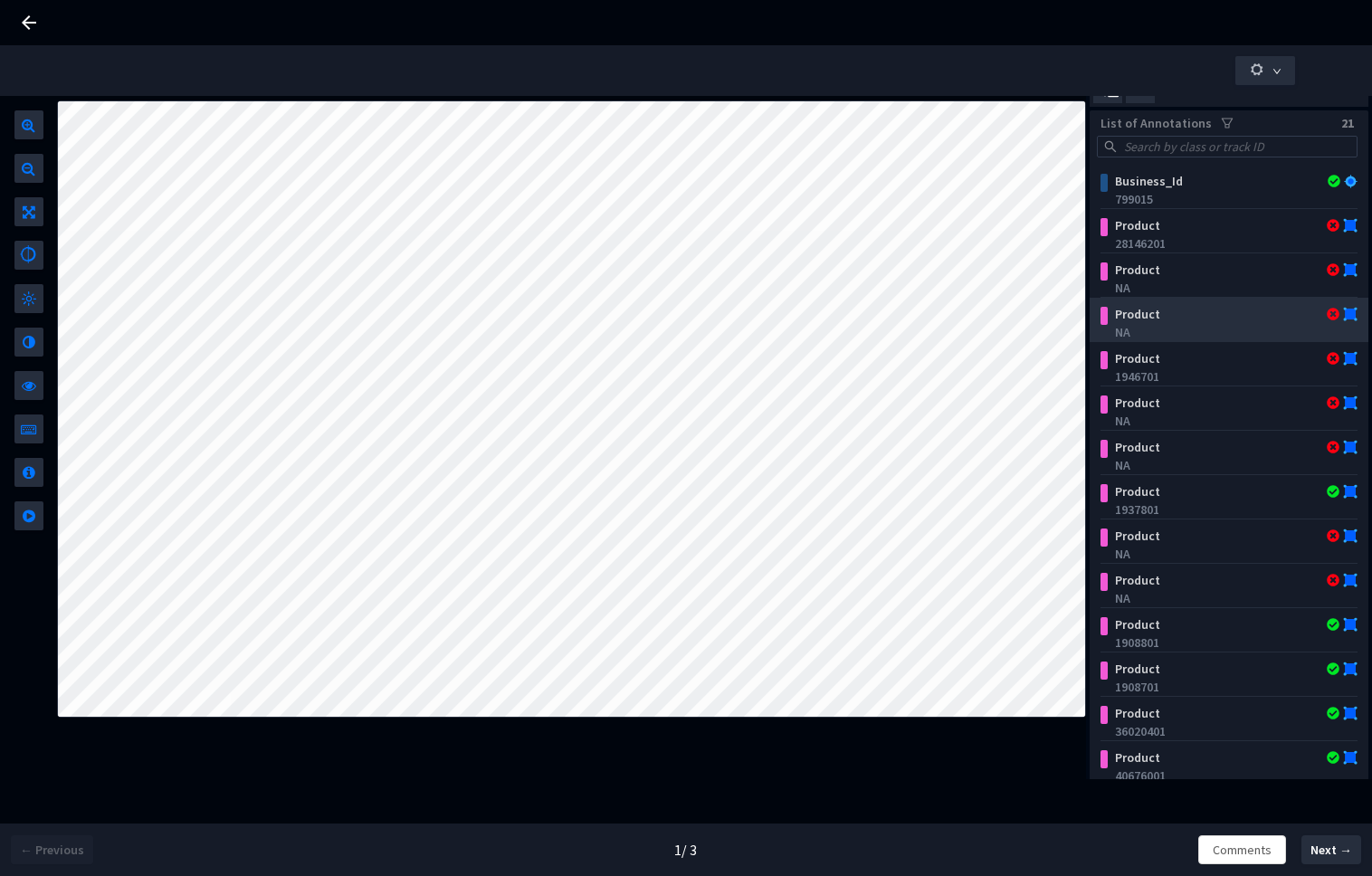
scroll to position [56, 0]
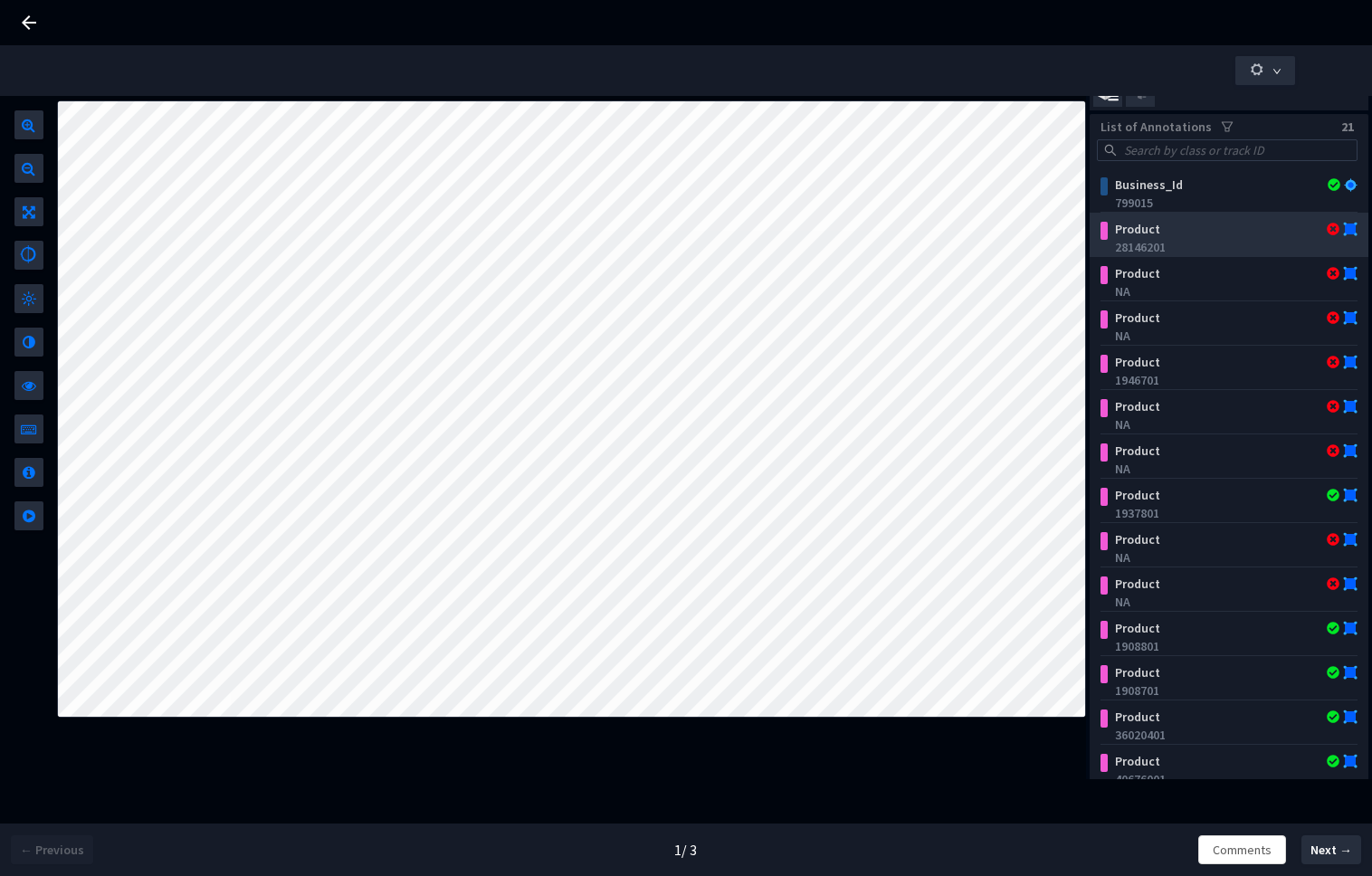
click at [1202, 235] on div "Product" at bounding box center [1207, 229] width 200 height 18
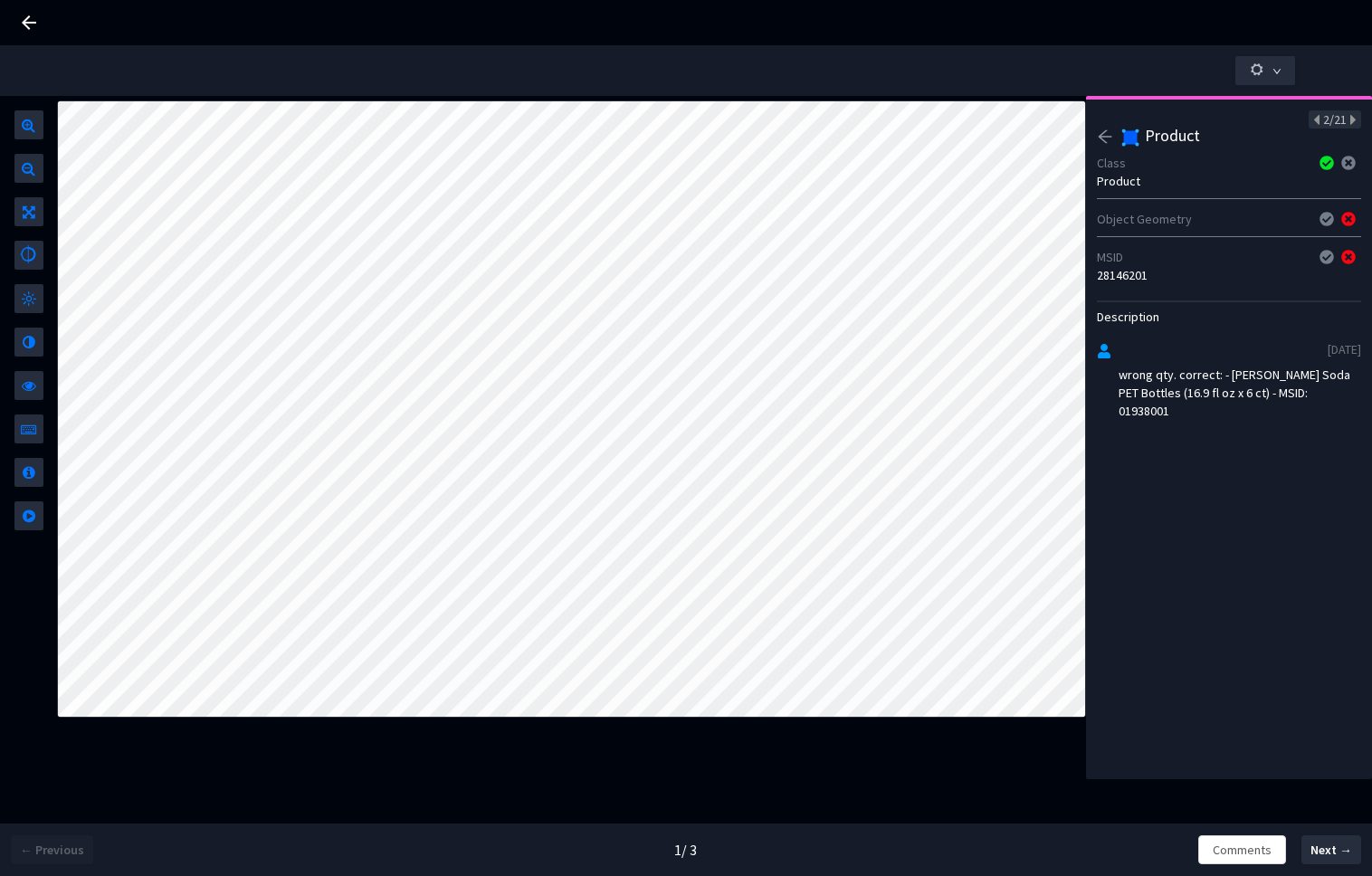
click at [1102, 141] on icon "arrow-left" at bounding box center [1106, 137] width 14 height 13
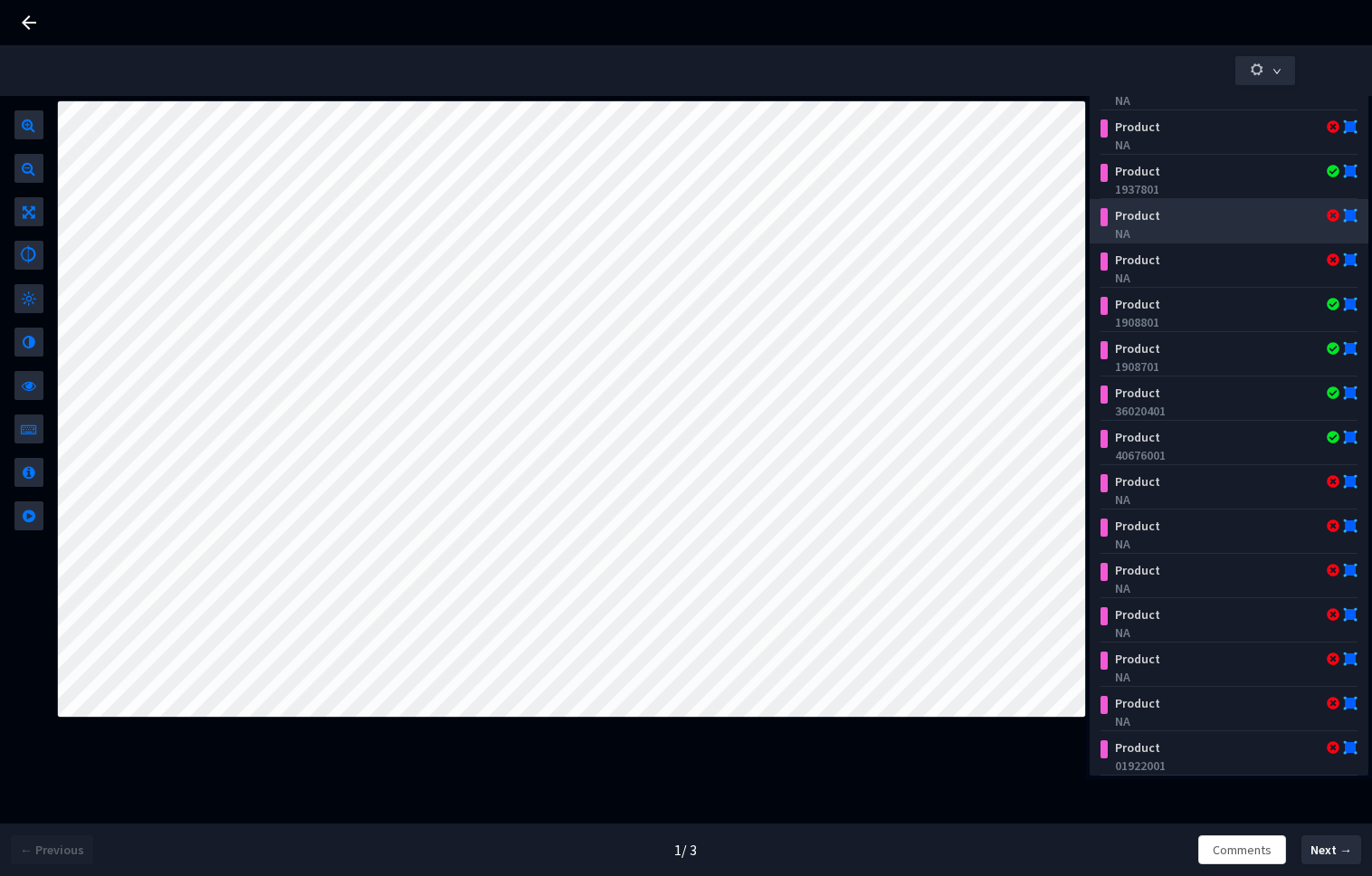
scroll to position [0, 0]
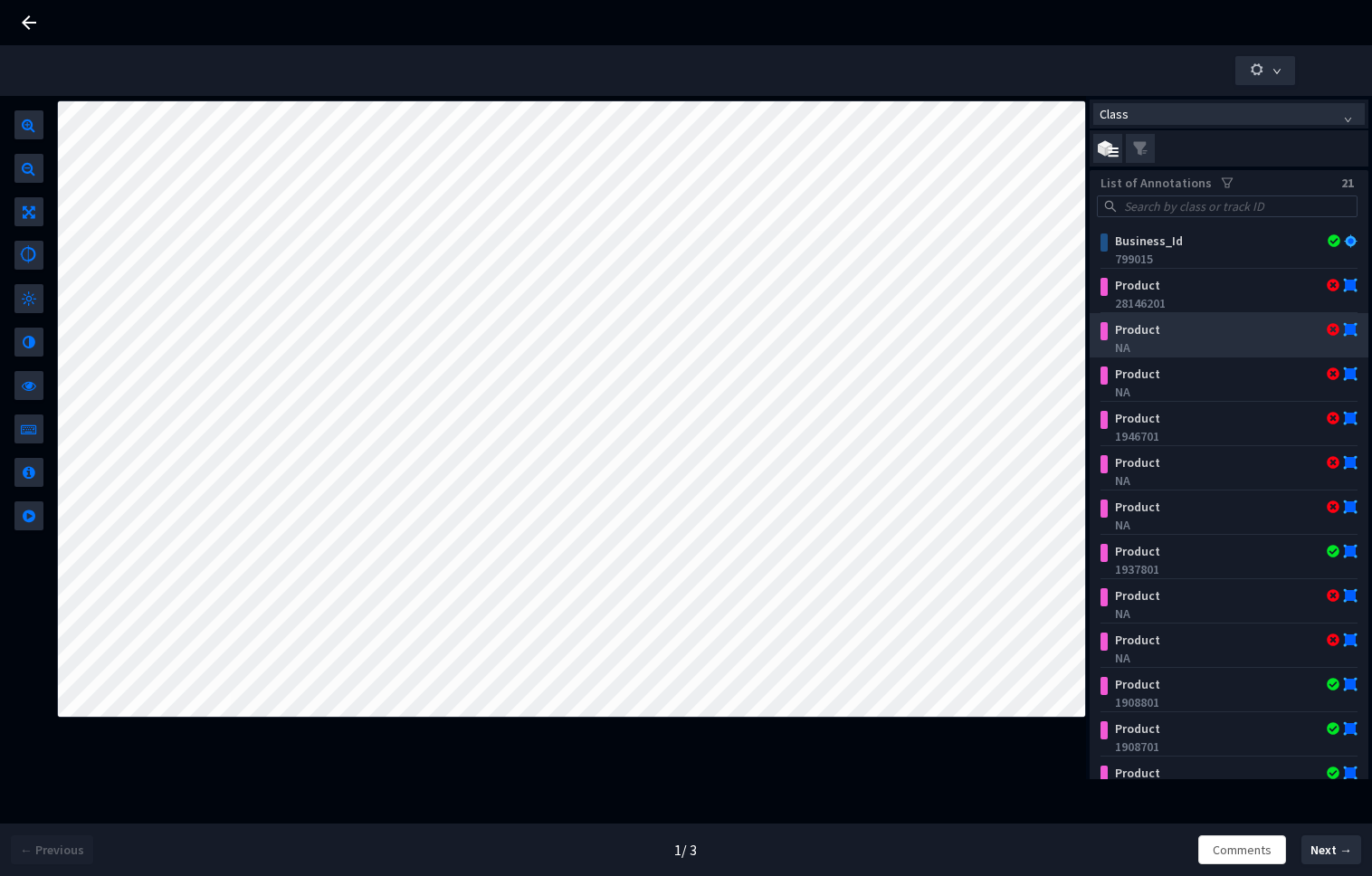
click at [1214, 346] on div "NA" at bounding box center [1231, 347] width 235 height 18
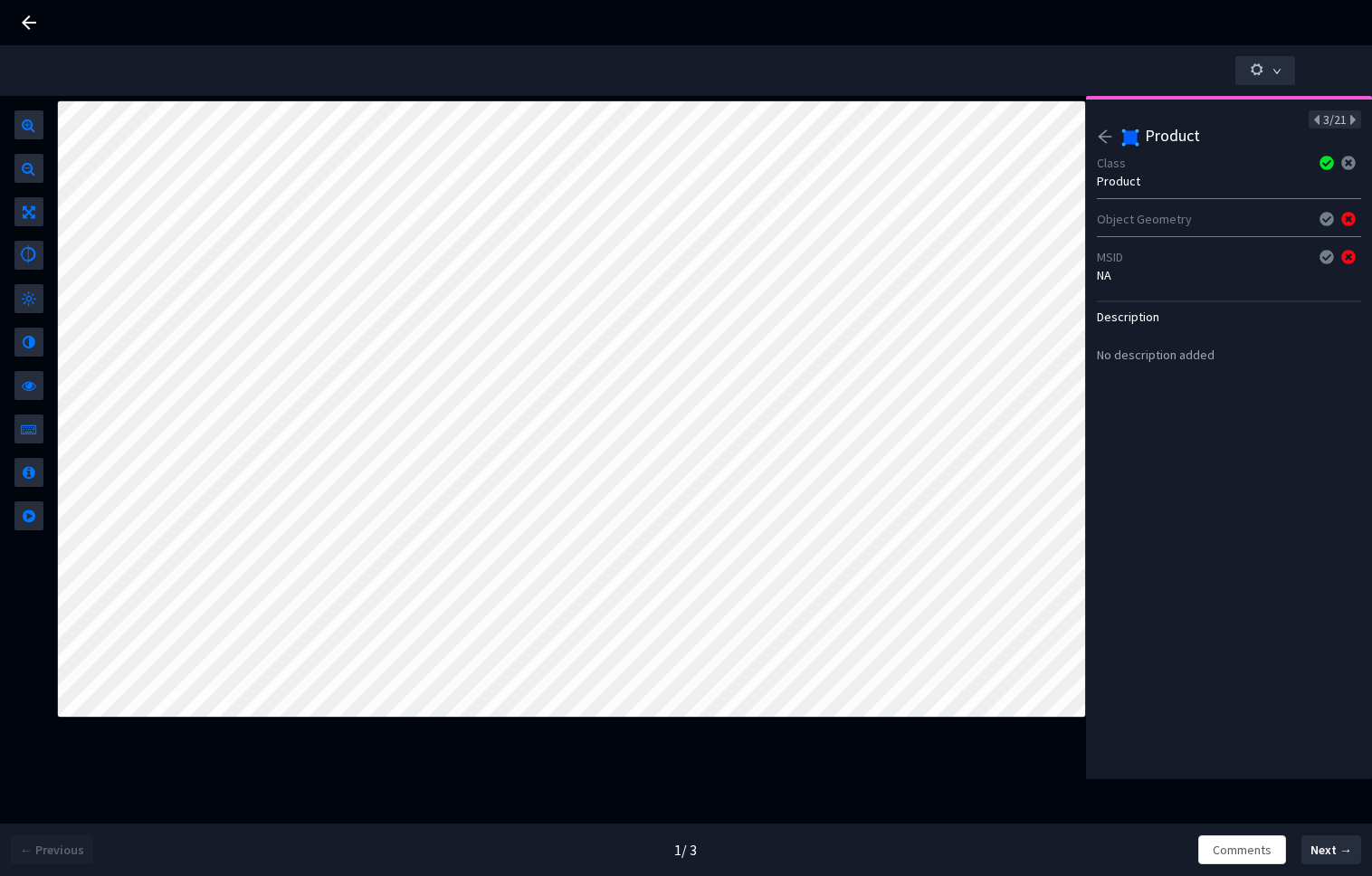
click at [1095, 137] on div "3/21 Product Class Product Object Geometry MSID NA Description No description a…" at bounding box center [1229, 438] width 286 height 683
click at [1102, 139] on icon "arrow-left" at bounding box center [1106, 137] width 14 height 13
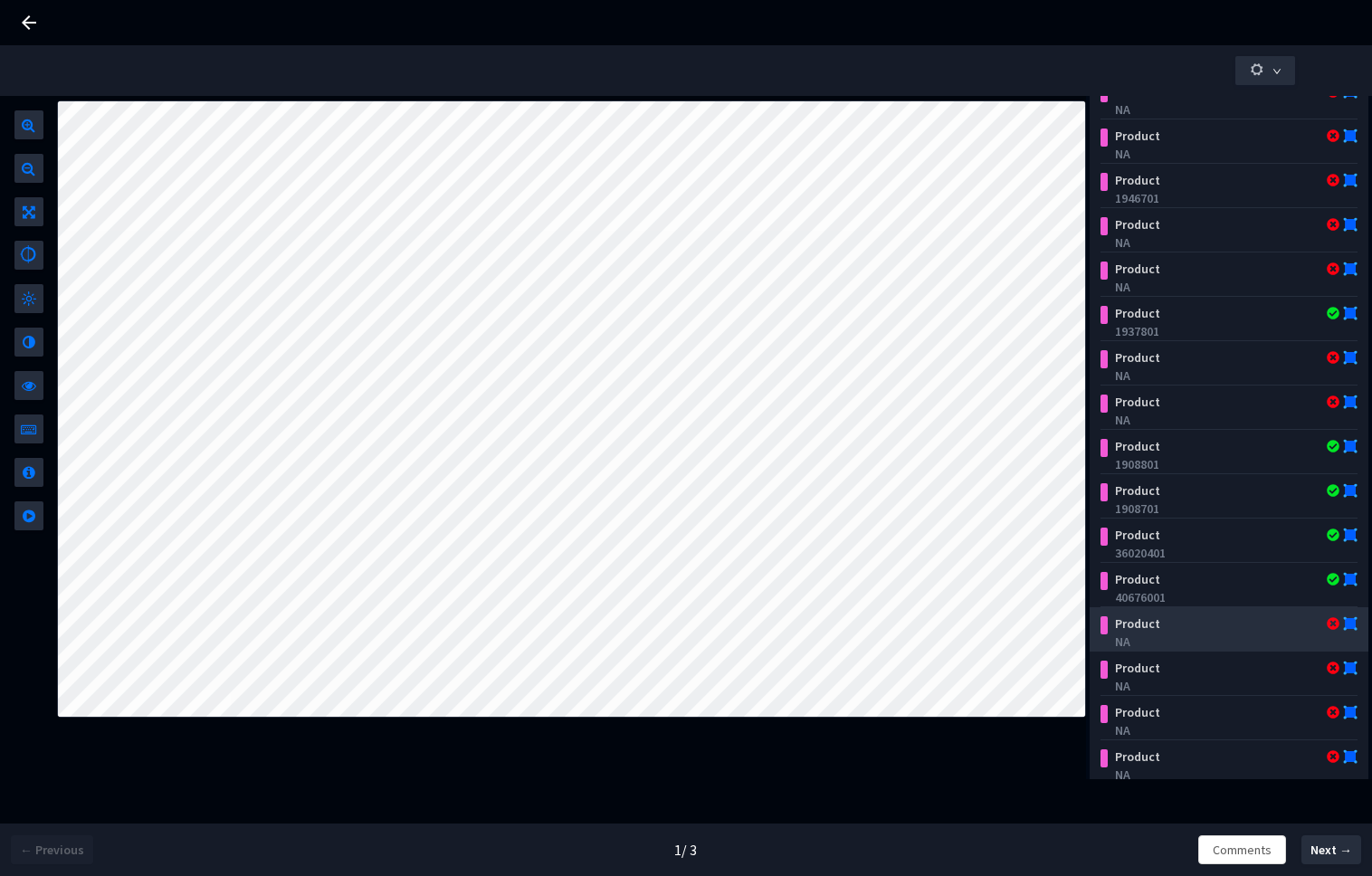
scroll to position [246, 0]
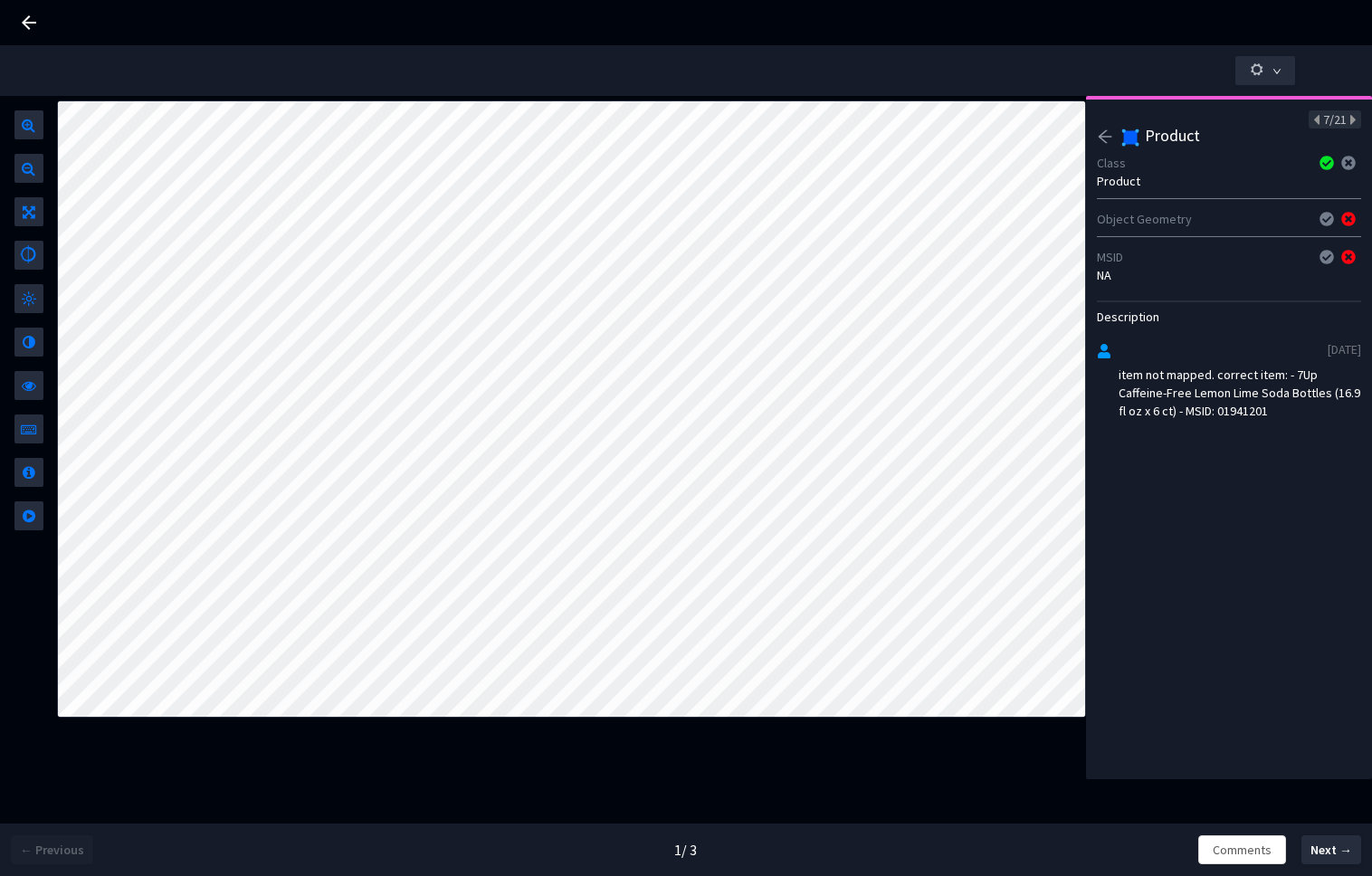
click at [1101, 134] on icon "arrow-left" at bounding box center [1106, 137] width 14 height 13
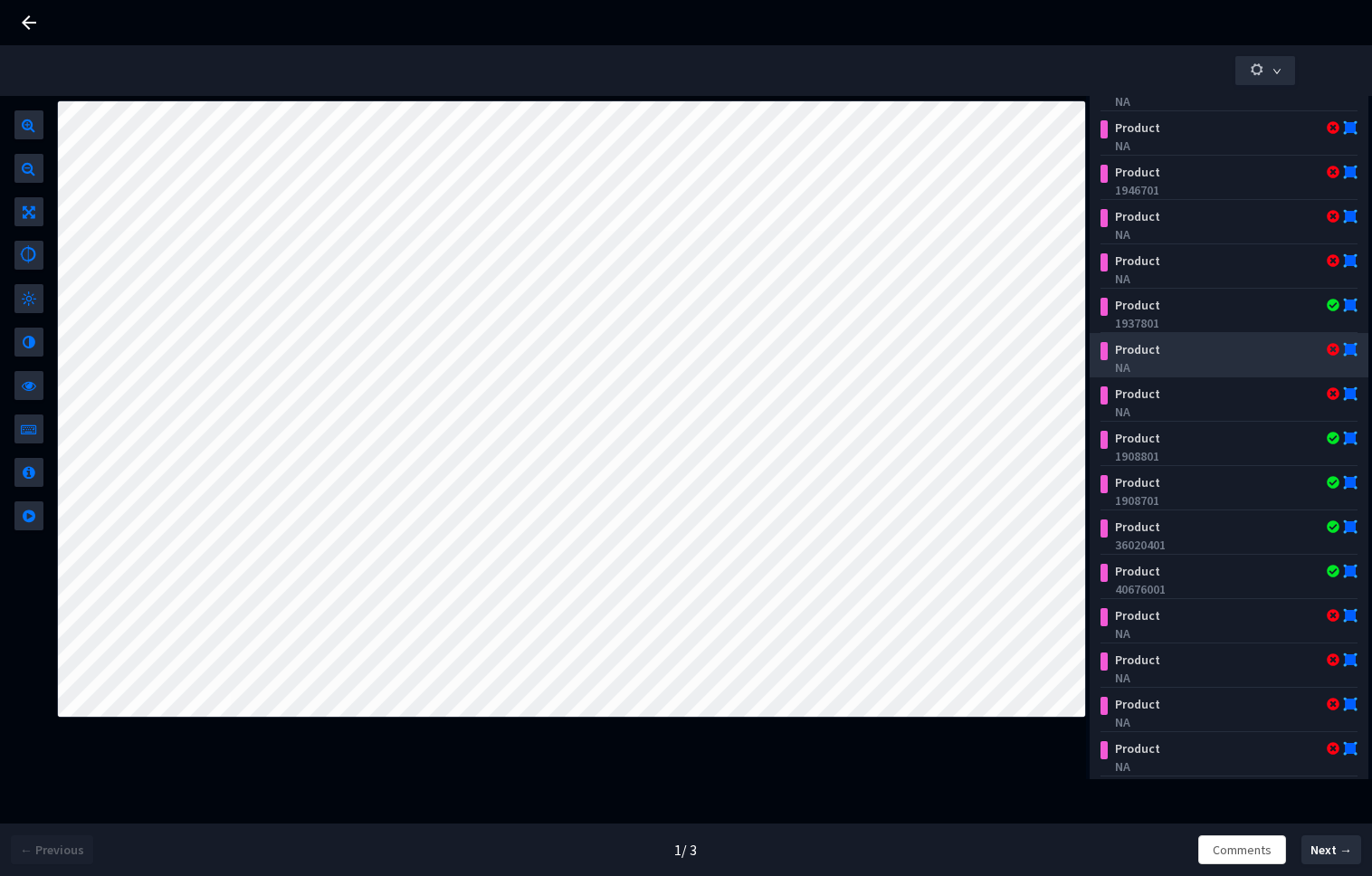
click at [1231, 358] on div "Product" at bounding box center [1207, 349] width 200 height 18
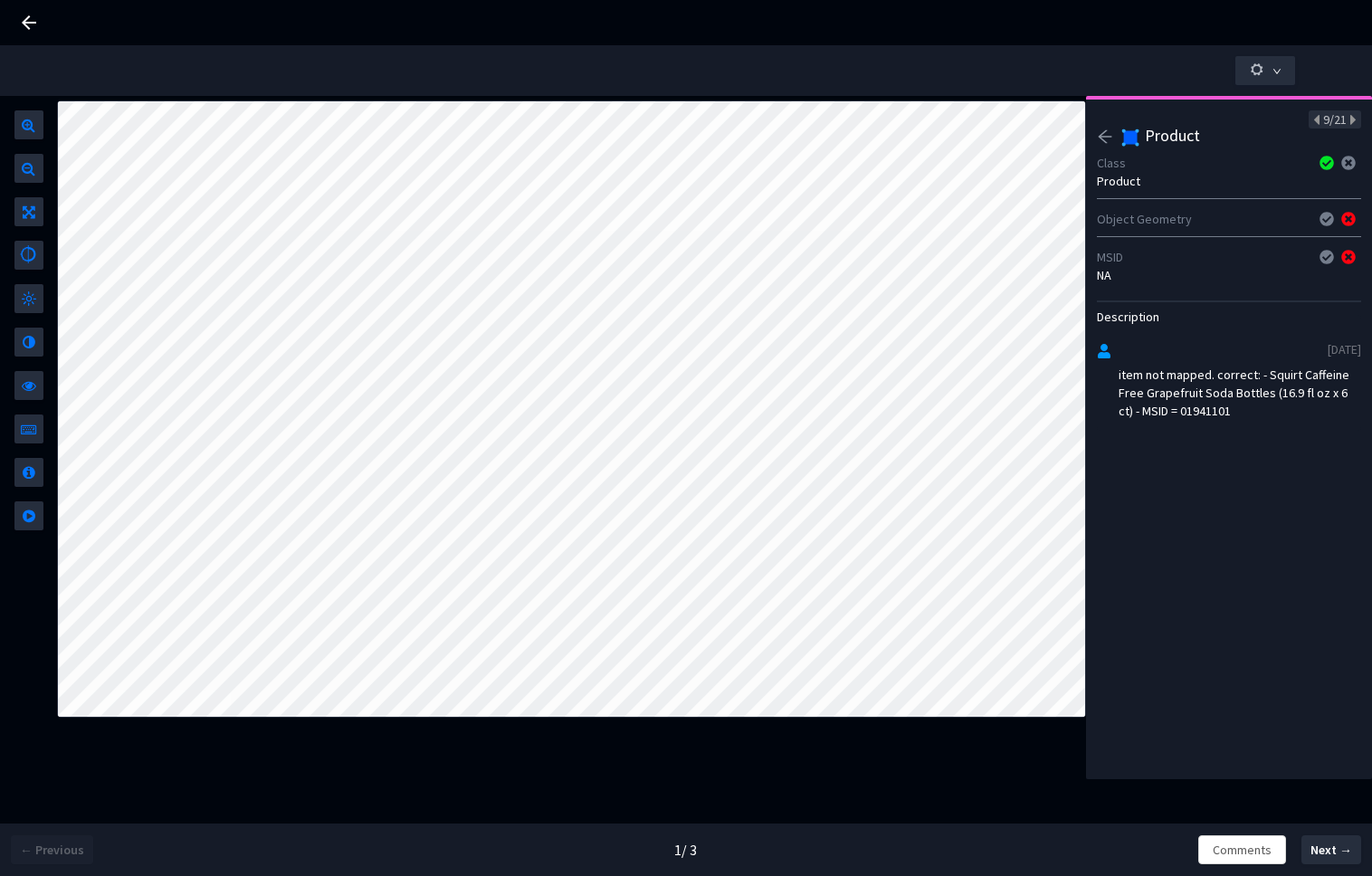
click at [1112, 133] on icon "arrow-left" at bounding box center [1105, 137] width 17 height 17
click at [1126, 278] on div "01922001" at bounding box center [1229, 275] width 264 height 18
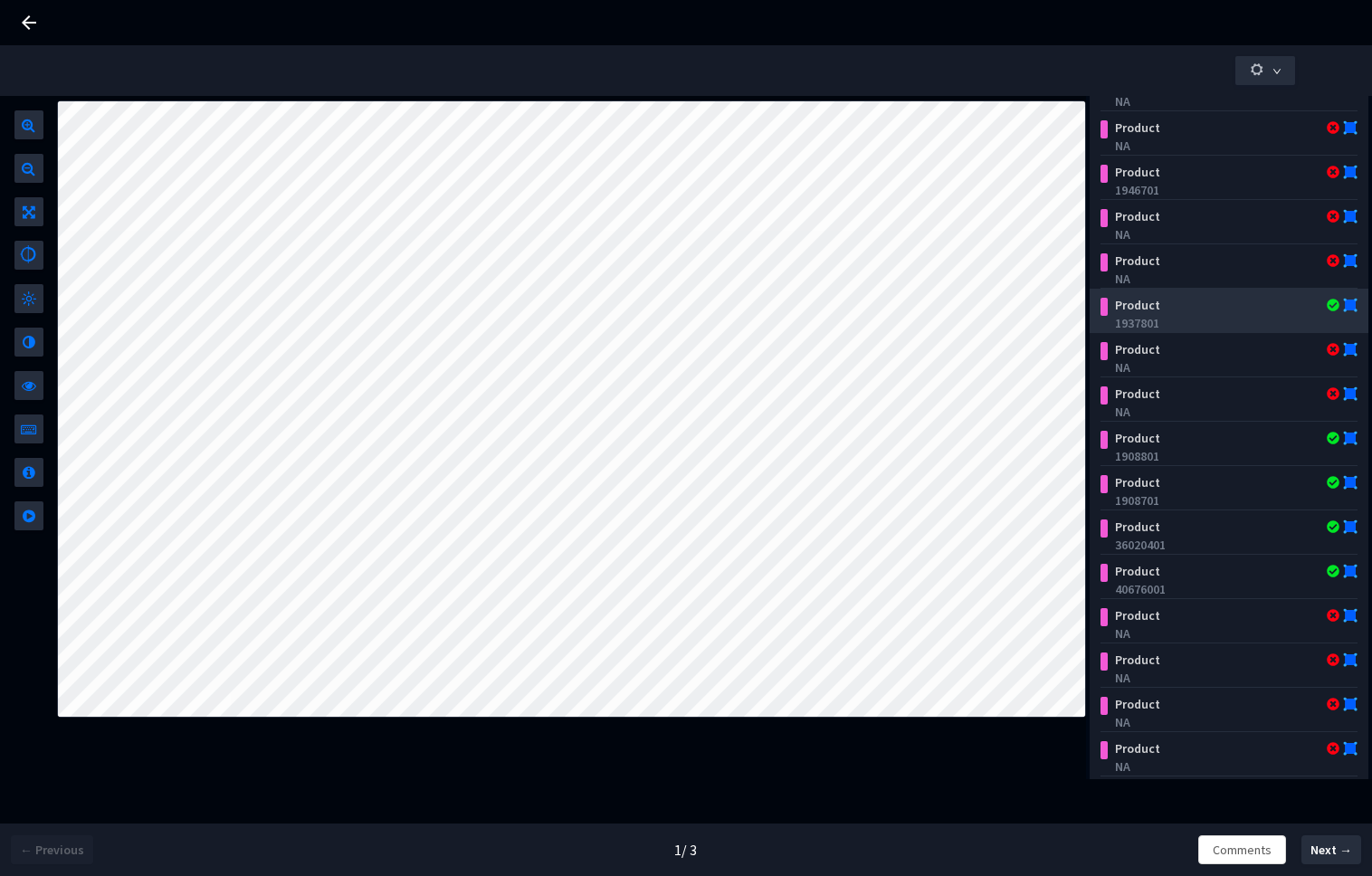
click at [1204, 304] on div "Product" at bounding box center [1207, 305] width 200 height 18
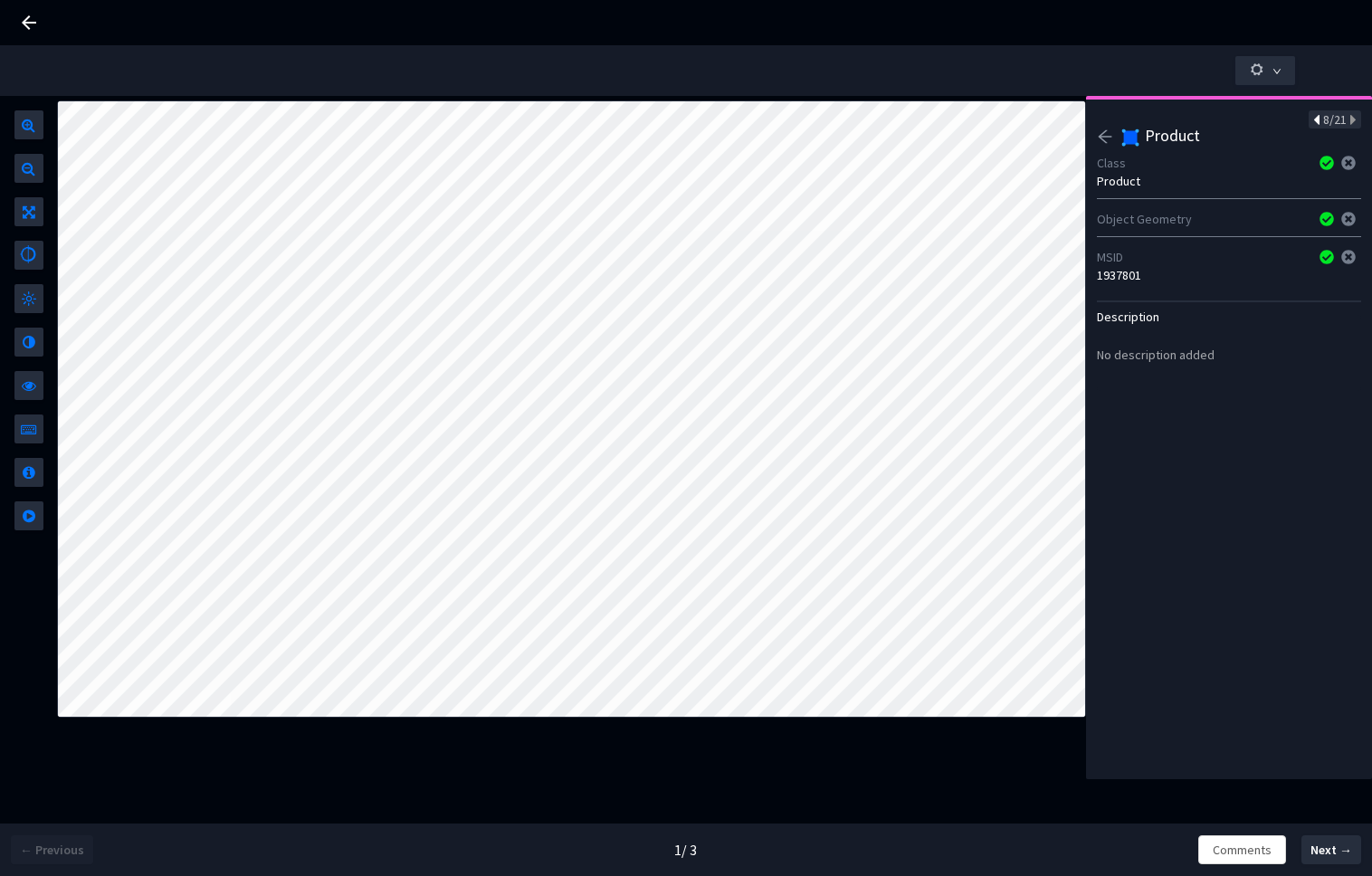
click at [1313, 118] on icon at bounding box center [1318, 120] width 10 height 13
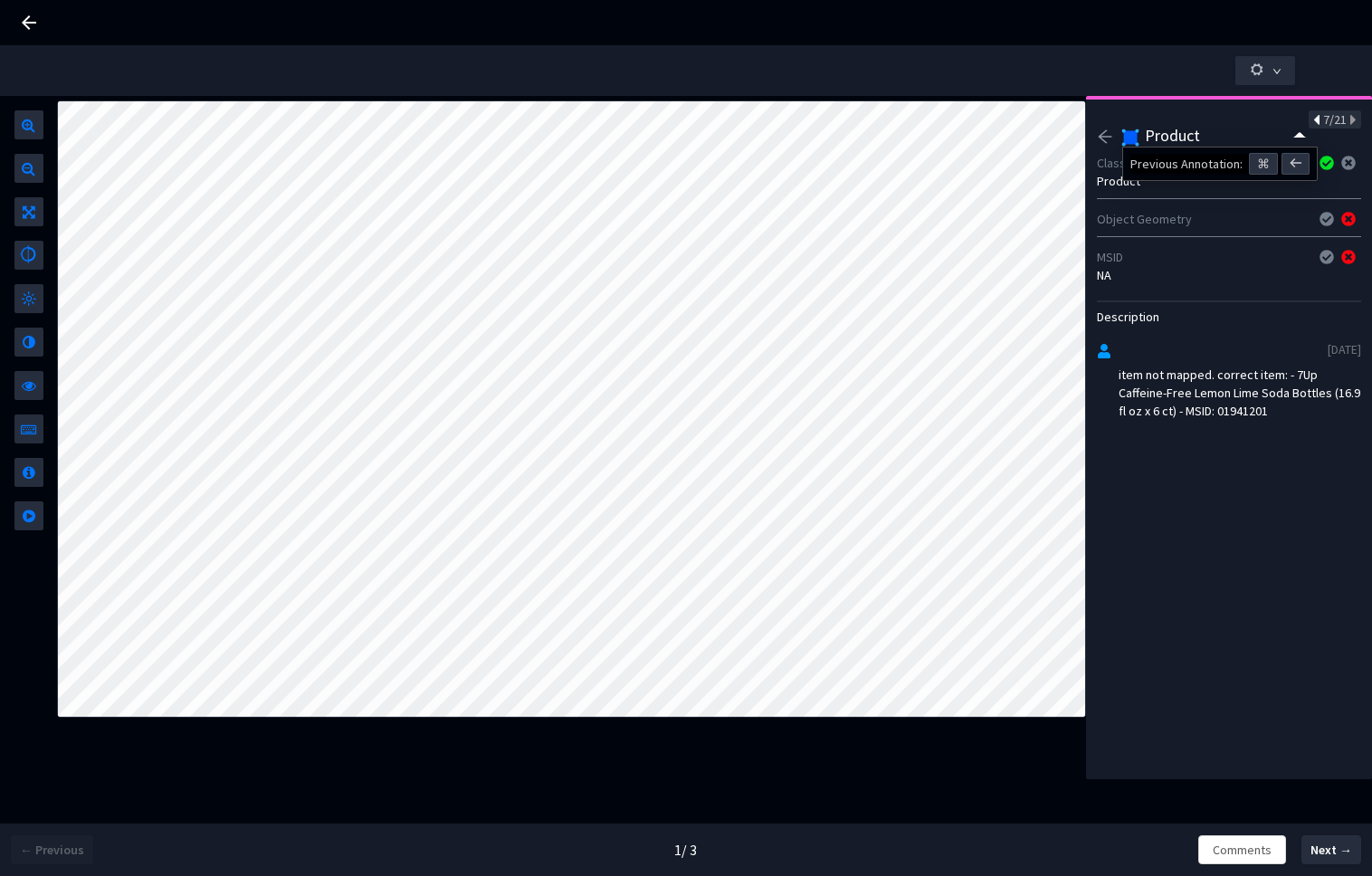
click at [1313, 118] on icon at bounding box center [1318, 120] width 10 height 13
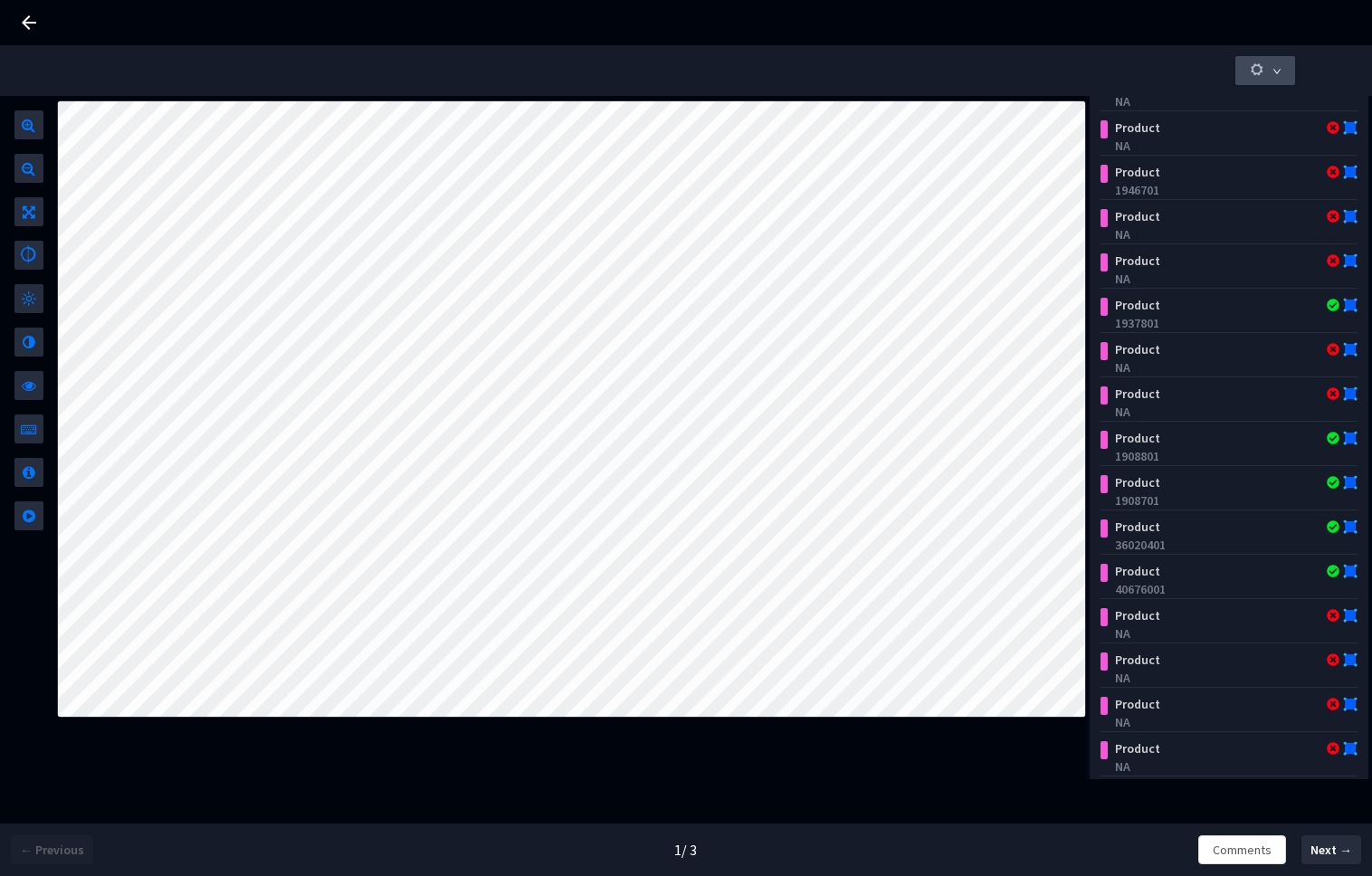
click at [1267, 65] on button "button" at bounding box center [1265, 70] width 60 height 29
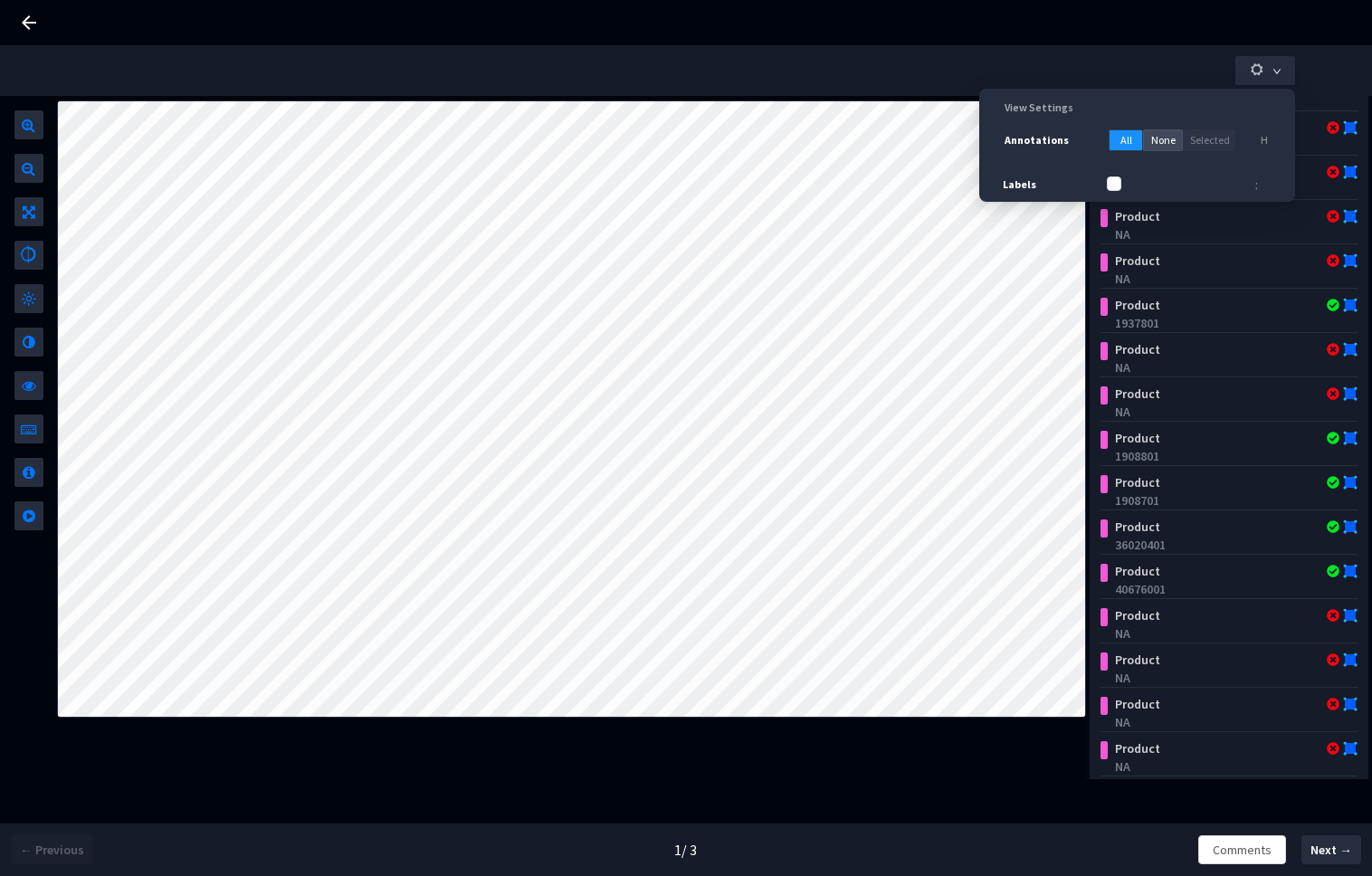
click at [1156, 139] on span "None" at bounding box center [1163, 140] width 25 height 17
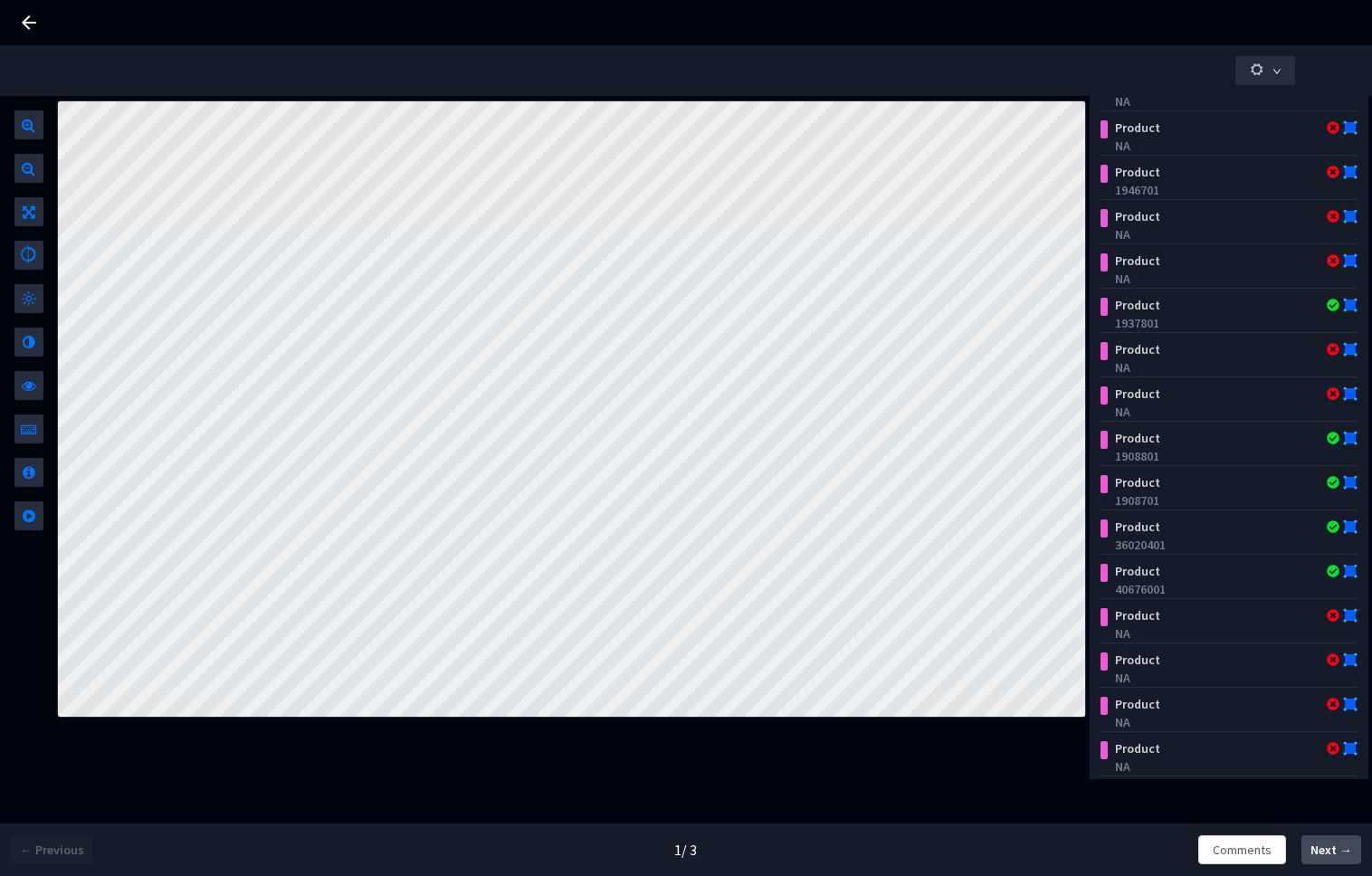
click at [1306, 856] on button "Next →" at bounding box center [1331, 849] width 60 height 29
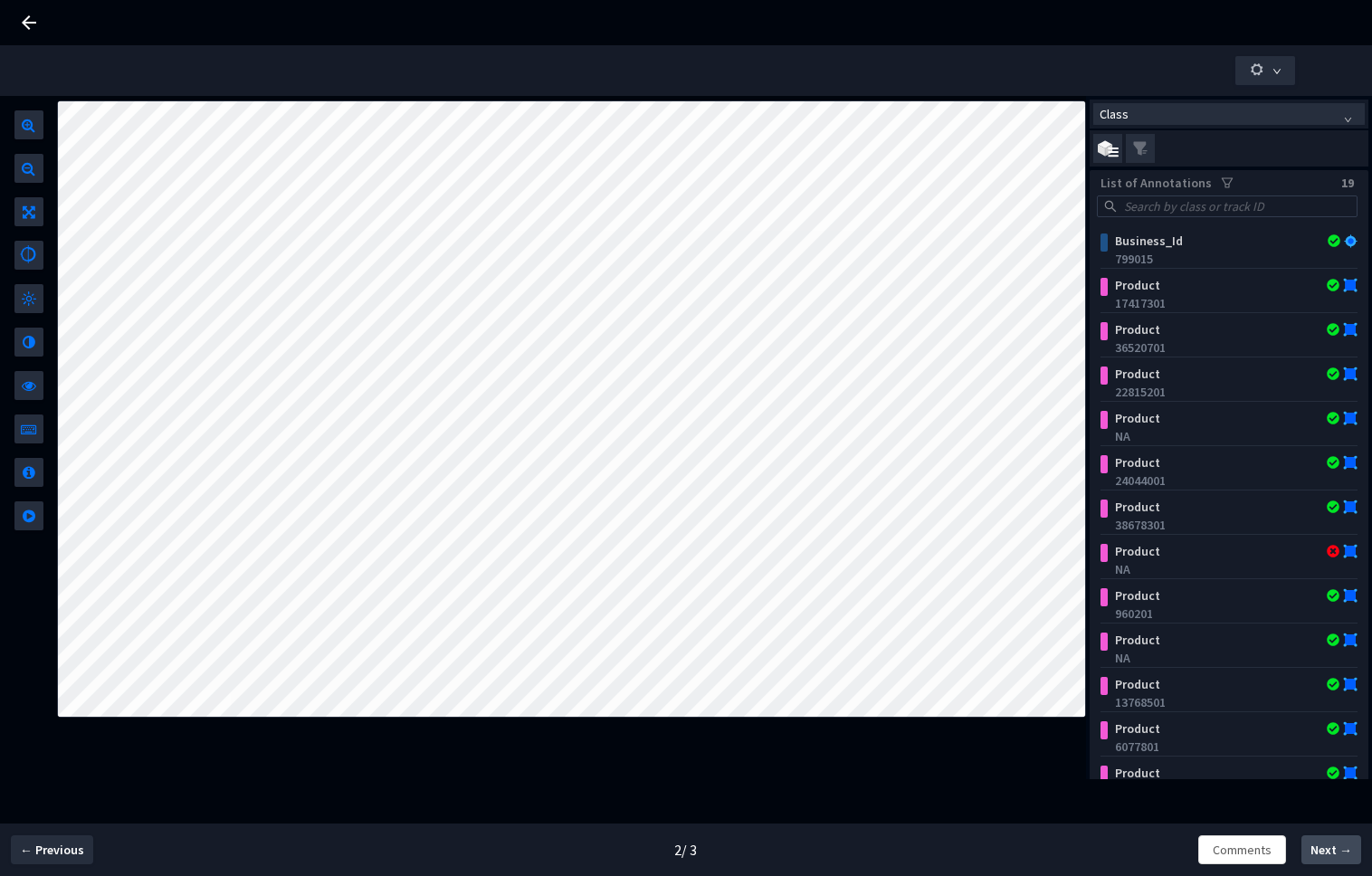
click at [1342, 852] on span "Next →" at bounding box center [1331, 849] width 41 height 19
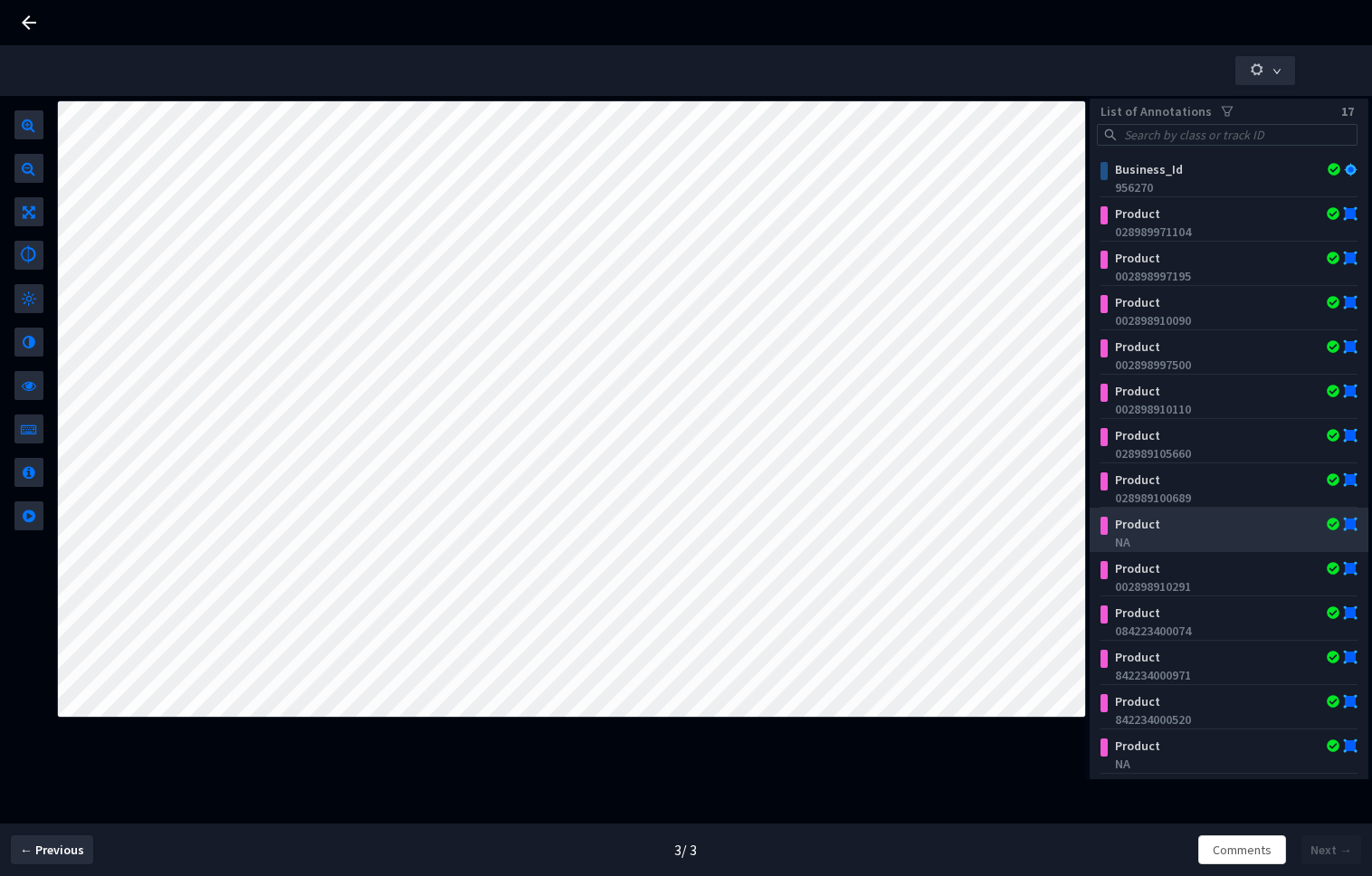
scroll to position [93, 0]
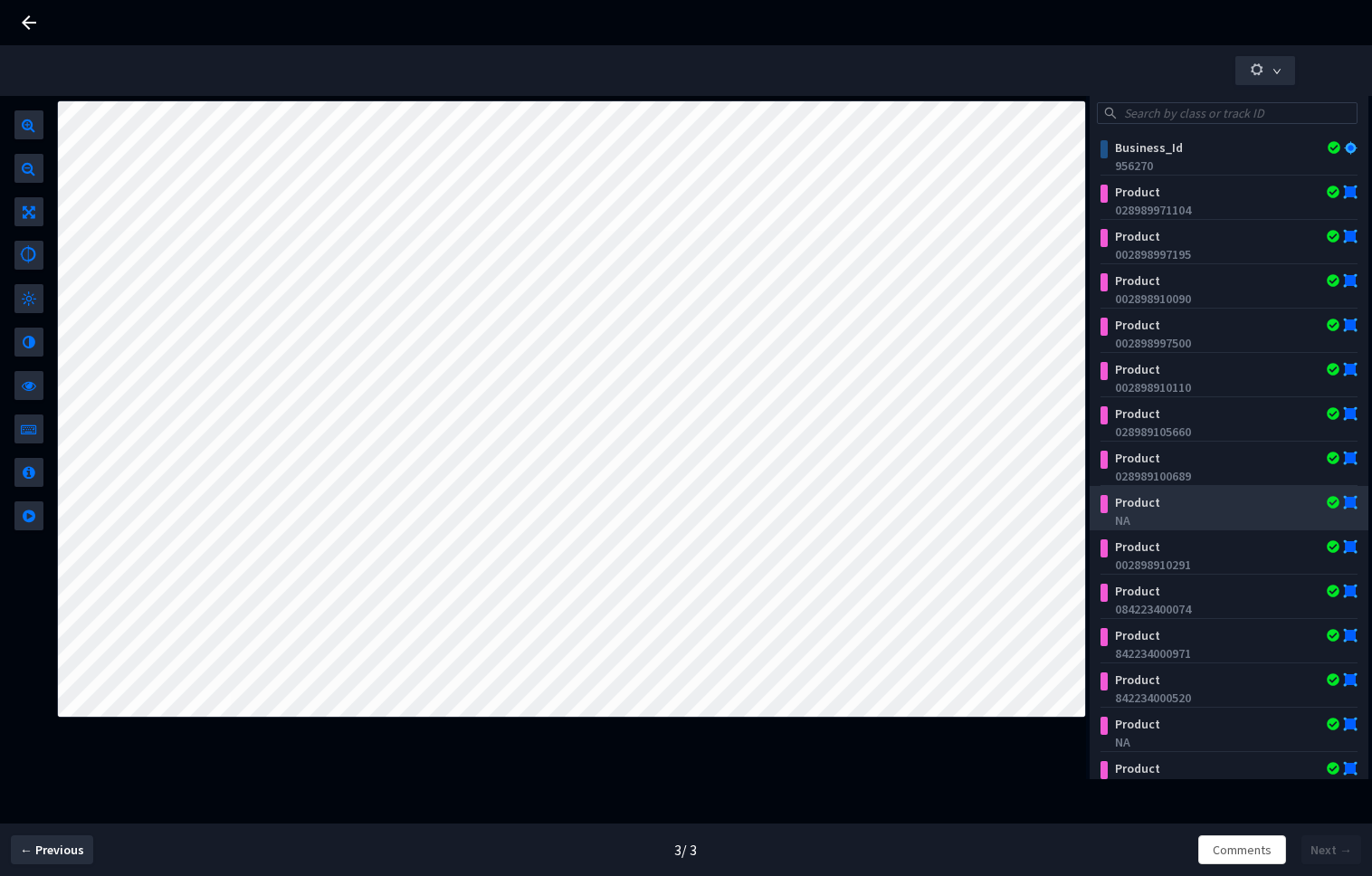
click at [1169, 502] on div "Product" at bounding box center [1207, 502] width 200 height 18
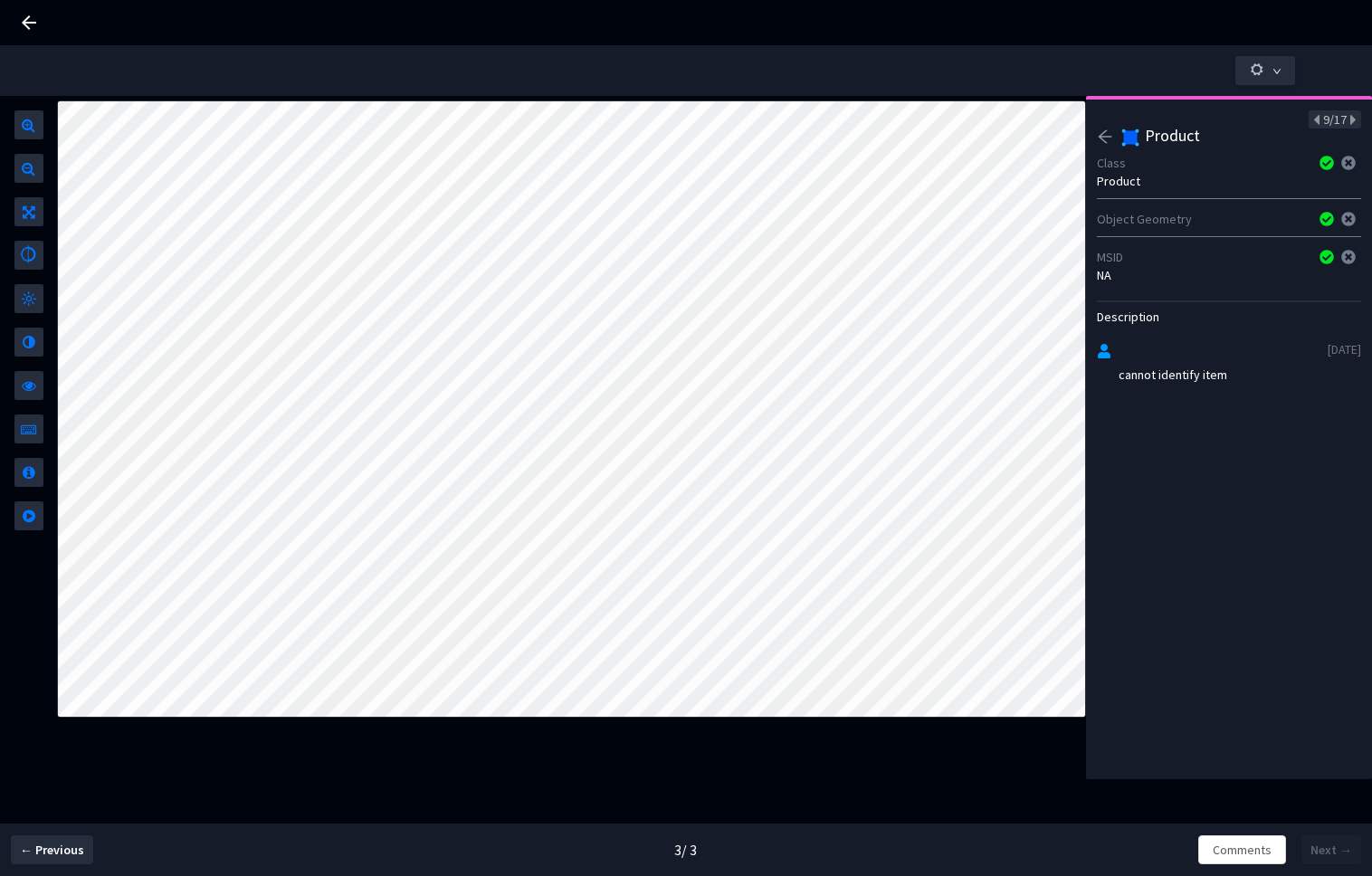
click at [1109, 132] on icon "arrow-left" at bounding box center [1105, 137] width 17 height 17
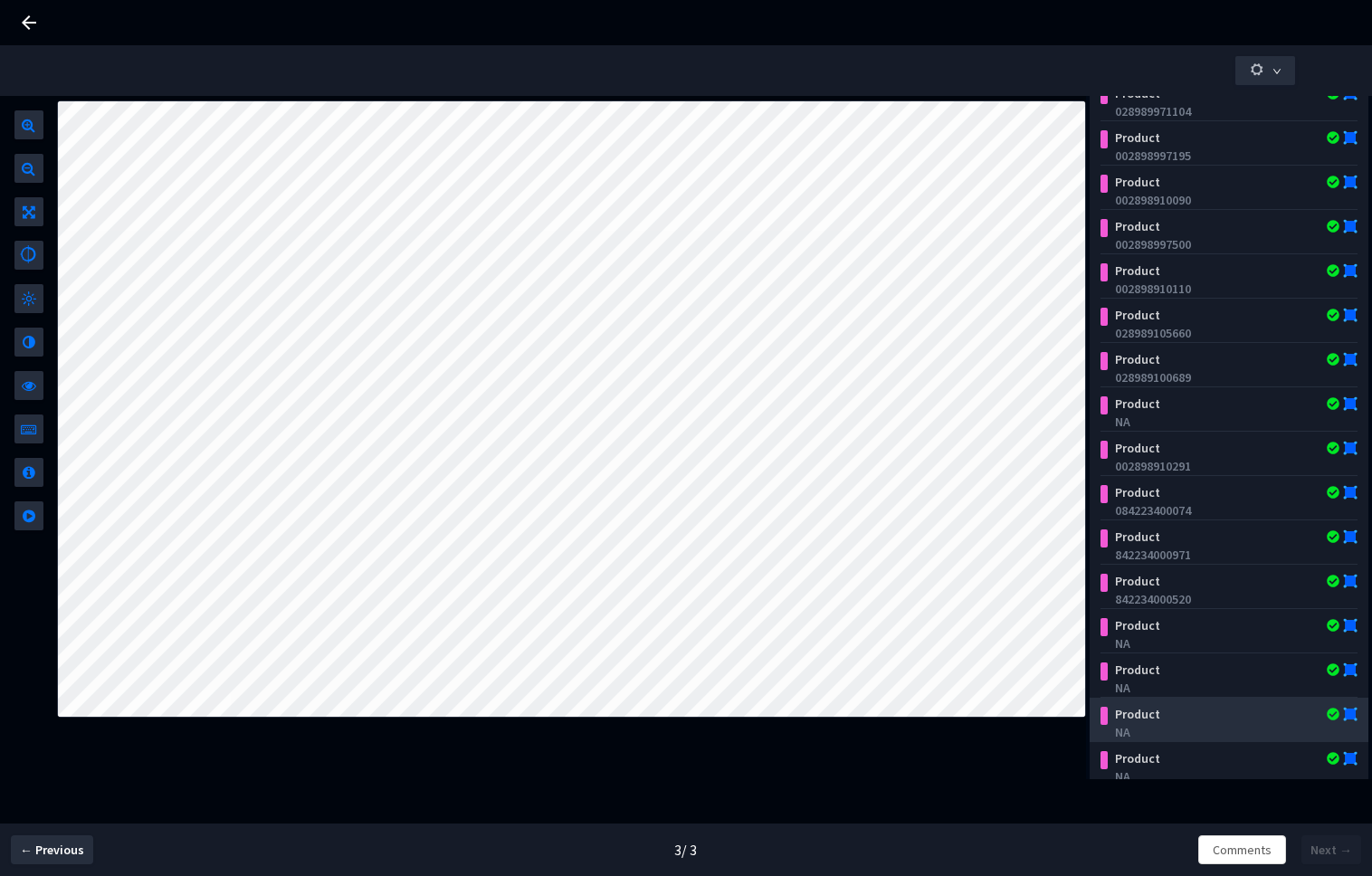
scroll to position [203, 0]
